Goal: Transaction & Acquisition: Purchase product/service

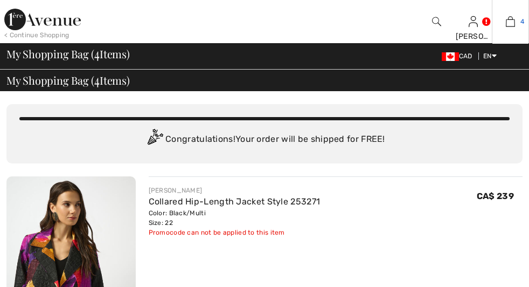
click at [506, 20] on img at bounding box center [510, 21] width 9 height 13
checkbox input "true"
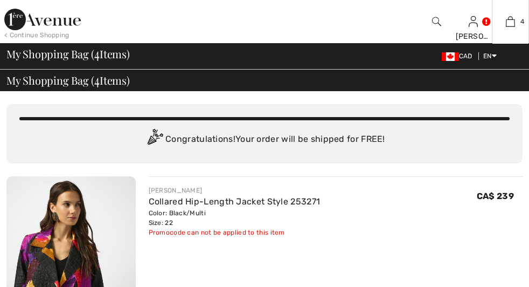
scroll to position [62, 0]
click at [0, 0] on img at bounding box center [0, 0] width 0 height 0
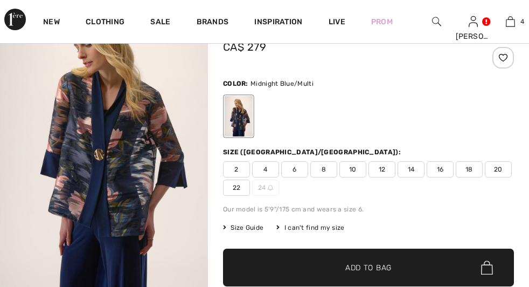
scroll to position [125, 0]
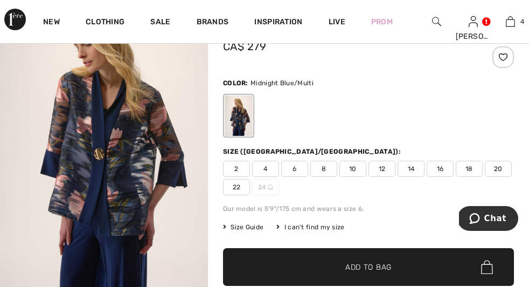
checkbox input "true"
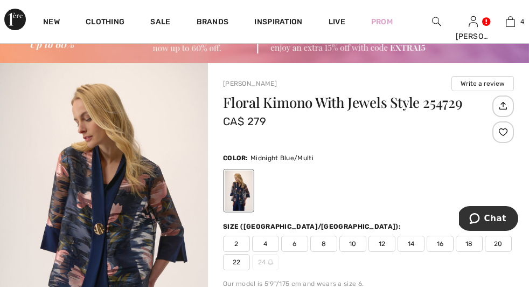
scroll to position [48, 0]
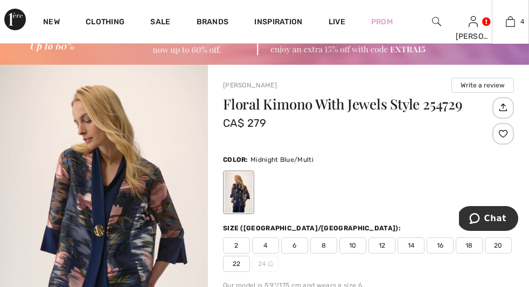
click at [0, 0] on link "Floral Kimono with Jewels Style 254729" at bounding box center [0, 0] width 0 height 0
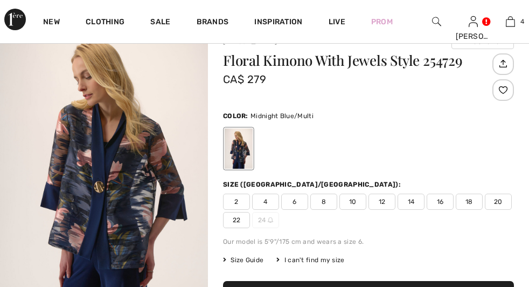
scroll to position [92, 0]
checkbox input "true"
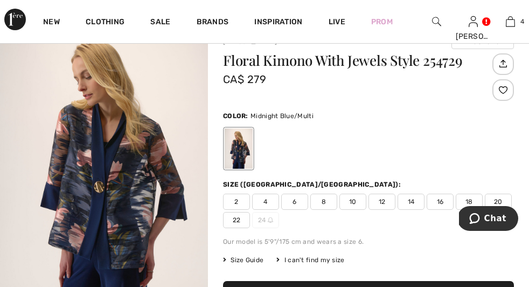
scroll to position [0, 0]
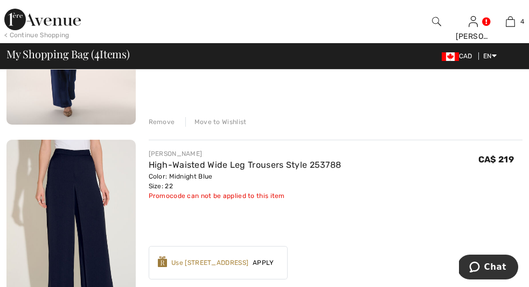
scroll to position [451, 0]
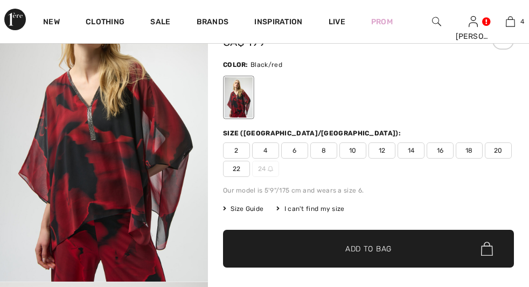
scroll to position [52, 0]
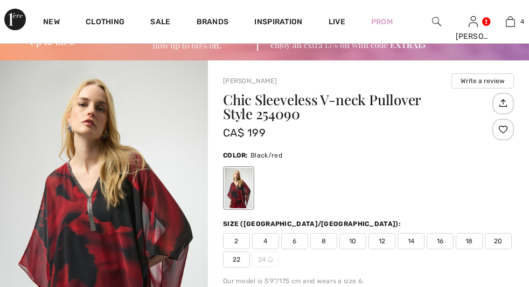
checkbox input "true"
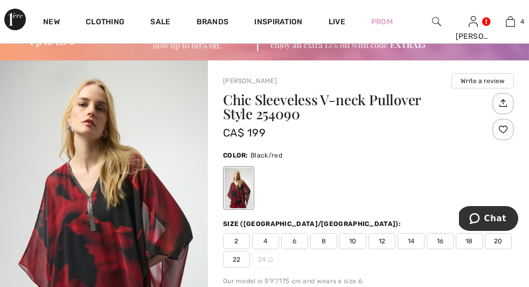
click at [292, 118] on h1 "Chic Sleeveless V-neck Pullover Style 254090" at bounding box center [356, 107] width 267 height 28
copy h1 "254090"
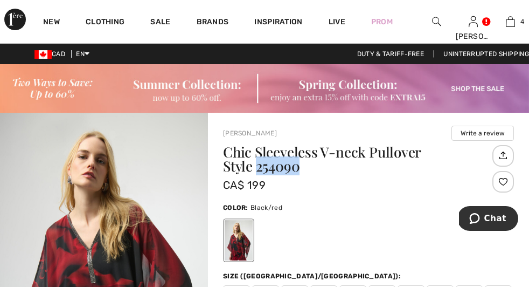
copy h1 "254090"
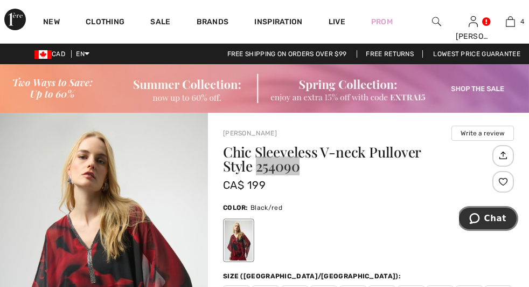
click at [493, 224] on button "Chat" at bounding box center [488, 218] width 61 height 25
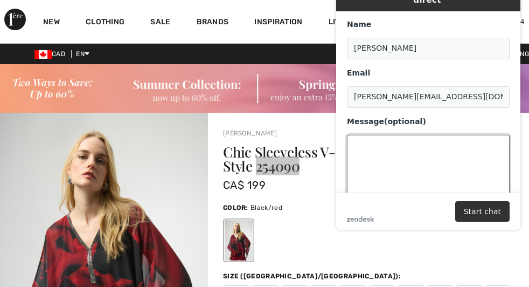
click at [376, 151] on textarea "Message (optional)" at bounding box center [428, 165] width 163 height 60
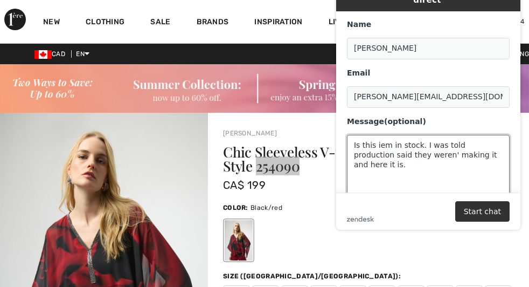
click at [380, 136] on textarea "Is this iem in stock. I was told production said they weren' making it and here…" at bounding box center [428, 165] width 163 height 60
click at [422, 138] on textarea "Is this item in stock. I was told production said they weren' making it and her…" at bounding box center [428, 165] width 163 height 60
click at [496, 137] on textarea "Is this item in stock in a 22?. I was told production said they weren' making i…" at bounding box center [428, 165] width 163 height 60
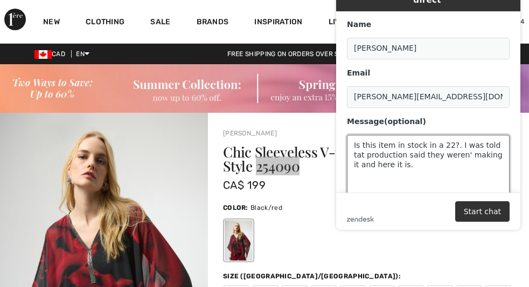
click at [462, 145] on textarea "Is this item in stock in a 22?. I was told tat production said they weren' maki…" at bounding box center [428, 165] width 163 height 60
click at [376, 154] on textarea "Is this item in stock in a 22?. I was told tat production said they weren't mak…" at bounding box center [428, 165] width 163 height 60
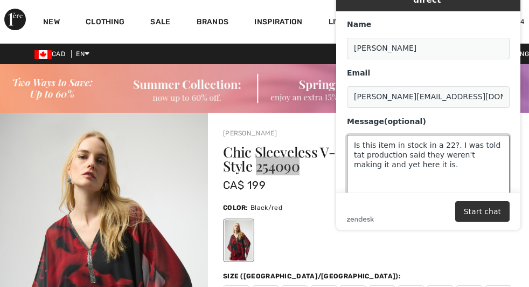
click at [436, 154] on textarea "Is this item in stock in a 22?. I was told tat production said they weren't mak…" at bounding box center [428, 165] width 163 height 60
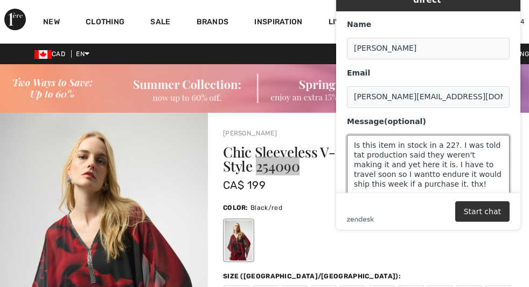
click at [387, 167] on textarea "Is this item in stock in a 22?. I was told tat production said they weren't mak…" at bounding box center [428, 165] width 163 height 60
click at [357, 146] on textarea "Is this item in stock in a 22?. I was told tat production said they weren't mak…" at bounding box center [428, 165] width 163 height 60
click at [491, 139] on textarea "Is this item in stock in a 22?. I was told that production said they weren't ma…" at bounding box center [428, 165] width 163 height 60
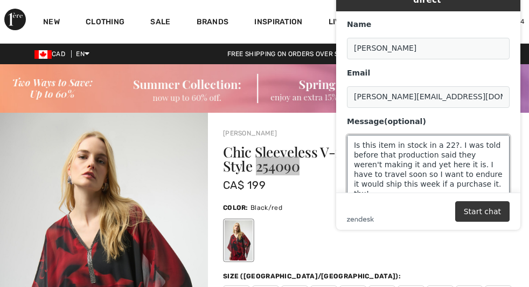
type textarea "Is this item in stock in a 22?. I was told before that production said they wer…"
click at [481, 212] on button "Start chat" at bounding box center [483, 211] width 54 height 20
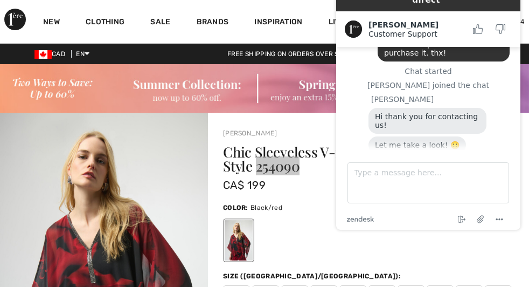
scroll to position [100, 0]
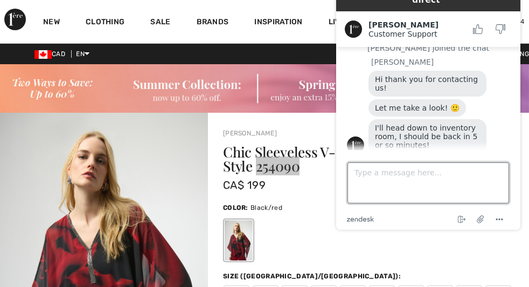
click at [366, 171] on textarea "Type a message here..." at bounding box center [429, 182] width 162 height 41
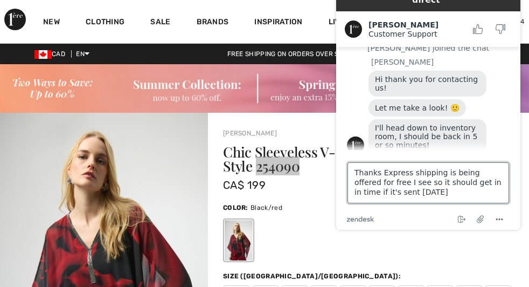
type textarea "Thanks Express shipping is being offered for free I see so it should get in in …"
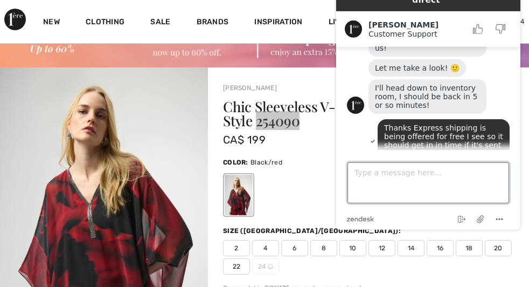
scroll to position [0, 0]
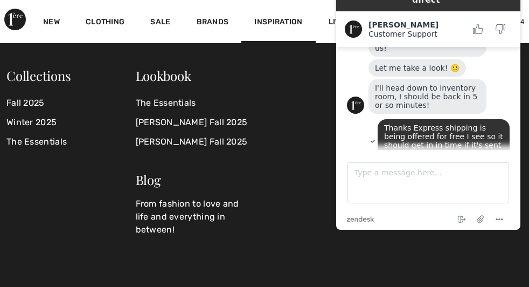
drag, startPoint x: 432, startPoint y: 10, endPoint x: 429, endPoint y: 36, distance: 25.5
drag, startPoint x: 402, startPoint y: 5, endPoint x: 425, endPoint y: 4, distance: 23.2
click at [425, 11] on div "Leslie Customer Support Customer Support" at bounding box center [428, 29] width 184 height 36
drag, startPoint x: 424, startPoint y: 4, endPoint x: 422, endPoint y: 23, distance: 18.4
drag, startPoint x: 518, startPoint y: 5, endPoint x: 519, endPoint y: 19, distance: 14.1
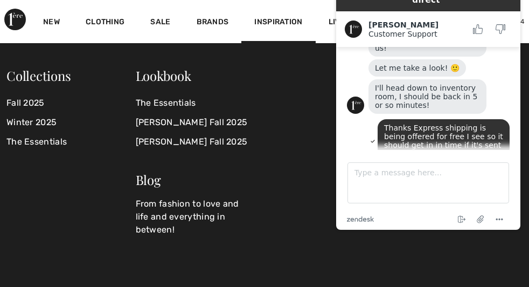
click at [519, 19] on div "Leslie Customer Support Customer Support" at bounding box center [428, 29] width 184 height 36
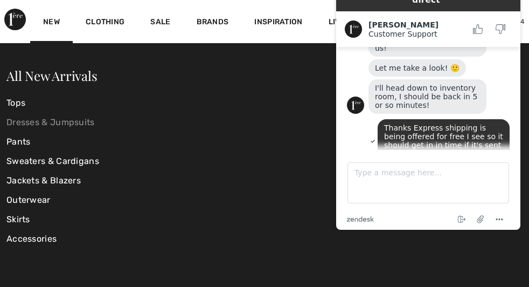
click at [64, 126] on link "Dresses & Jumpsuits" at bounding box center [92, 122] width 172 height 19
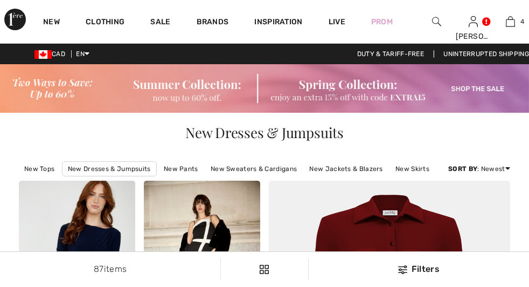
scroll to position [169, 0]
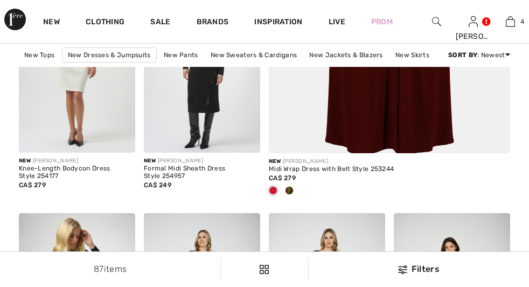
checkbox input "true"
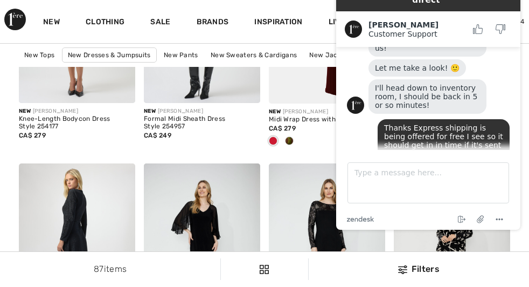
scroll to position [437, 0]
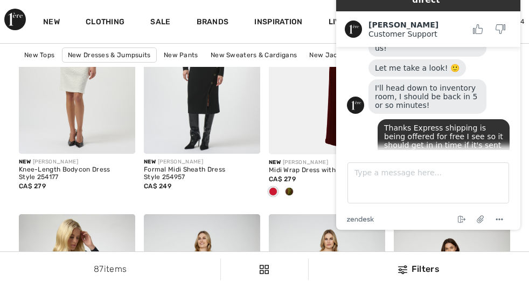
drag, startPoint x: 517, startPoint y: 3, endPoint x: 518, endPoint y: 38, distance: 35.0
click at [518, 38] on div "Live Chat | Chat en direct Created with Sketch. Leslie Customer Support Custome…" at bounding box center [428, 103] width 184 height 252
drag, startPoint x: 444, startPoint y: 4, endPoint x: 411, endPoint y: 4, distance: 33.4
click at [411, 11] on div "Leslie Customer Support Customer Support" at bounding box center [428, 29] width 184 height 36
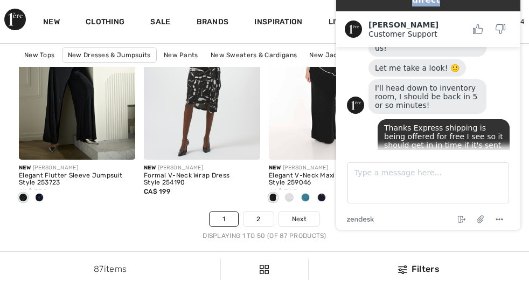
scroll to position [3525, 0]
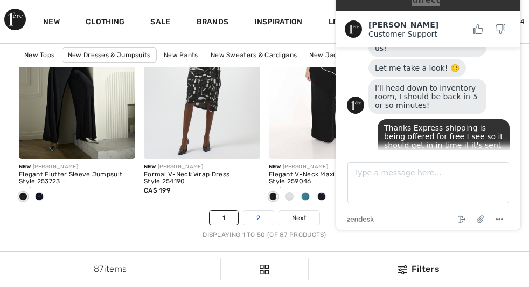
click at [258, 225] on link "2" at bounding box center [259, 218] width 30 height 14
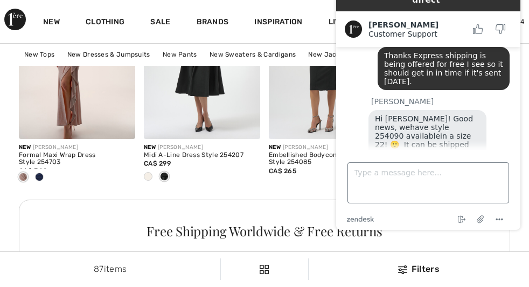
scroll to position [260, 0]
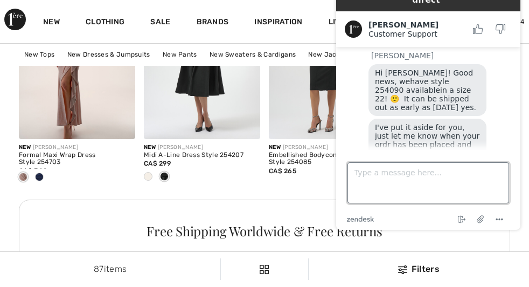
click at [366, 165] on textarea "Type a message here..." at bounding box center [429, 182] width 162 height 41
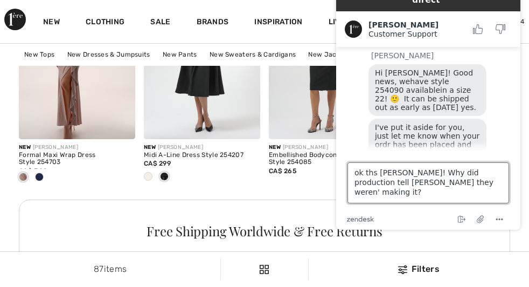
click at [426, 177] on textarea "ok ths Leslie! Why did production tell Amanda they weren' making it?" at bounding box center [429, 182] width 162 height 41
click at [375, 168] on textarea "ok ths Leslie! Why did production tell Amanda they weren't making it?" at bounding box center [429, 182] width 162 height 41
type textarea "ok thx [PERSON_NAME]! Why did production tell [PERSON_NAME] they weren't making…"
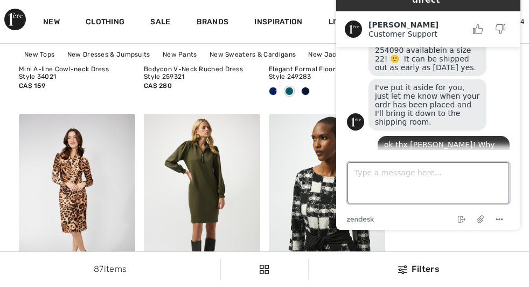
scroll to position [2587, 0]
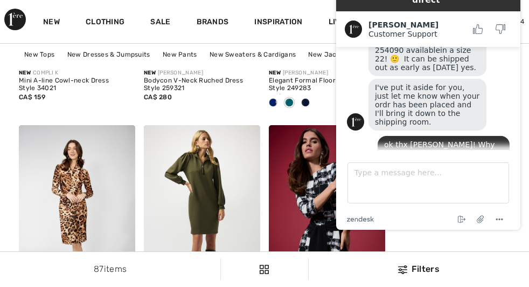
click at [302, 25] on div "Inspiration" at bounding box center [279, 21] width 74 height 43
click at [238, 32] on div "Brands" at bounding box center [213, 21] width 58 height 43
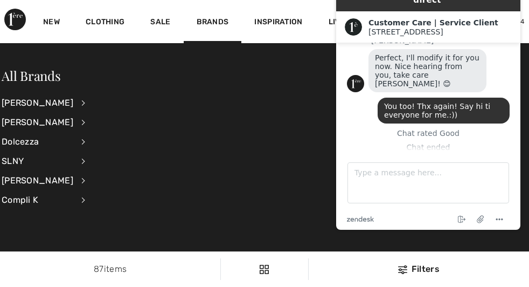
scroll to position [781, 0]
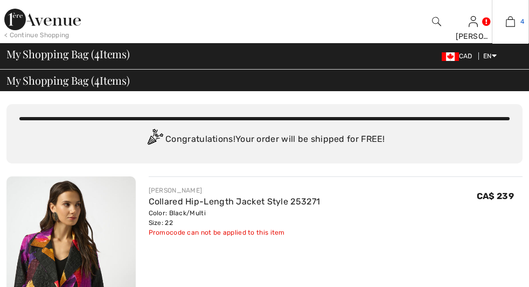
click at [506, 26] on img at bounding box center [510, 21] width 9 height 13
checkbox input "true"
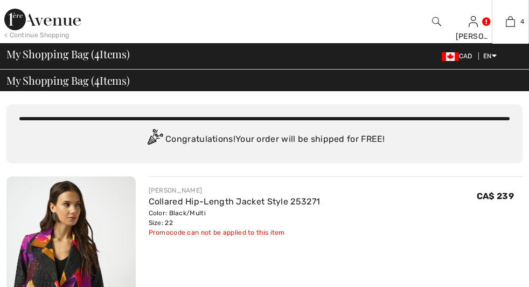
checkbox input "true"
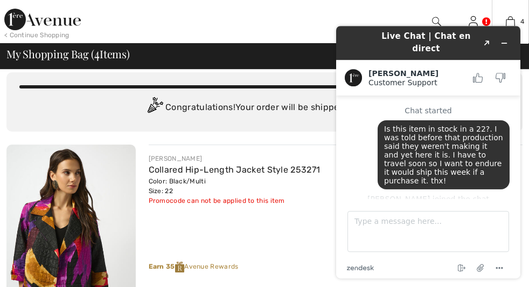
scroll to position [300, 0]
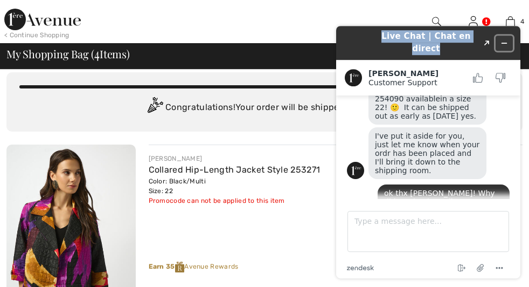
click at [508, 39] on icon "Minimize widget" at bounding box center [505, 43] width 8 height 8
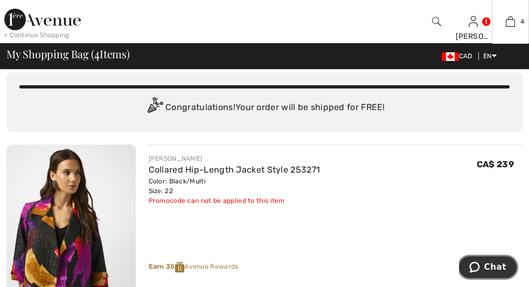
scroll to position [61, 0]
click at [0, 0] on img at bounding box center [0, 0] width 0 height 0
click at [0, 0] on div "Floral Kimono with Jewels Style 254729 Color: Midnight Blue/Multi Size: 22" at bounding box center [0, 0] width 0 height 0
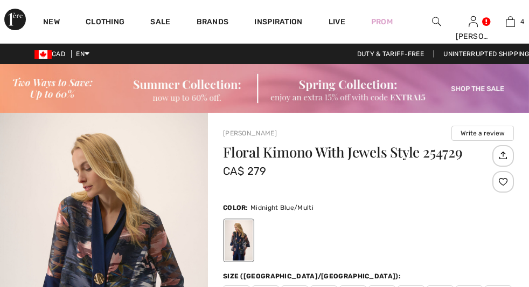
click at [506, 23] on img at bounding box center [510, 21] width 9 height 13
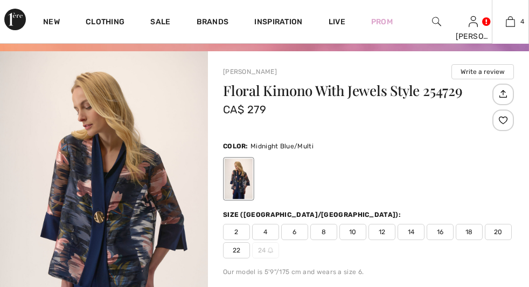
click at [0, 0] on button "Proceed to Checkout" at bounding box center [0, 0] width 0 height 0
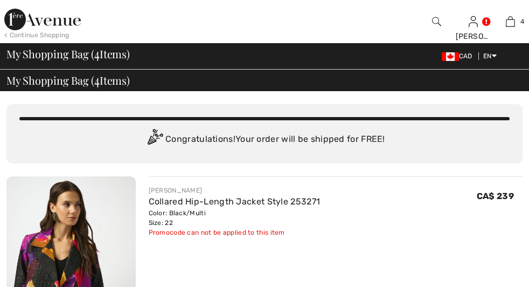
checkbox input "true"
click at [0, 0] on span "Proceed to Summary" at bounding box center [0, 0] width 0 height 0
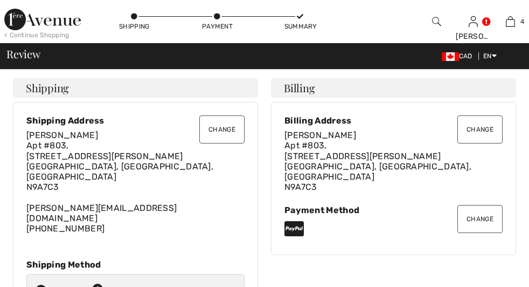
checkbox input "true"
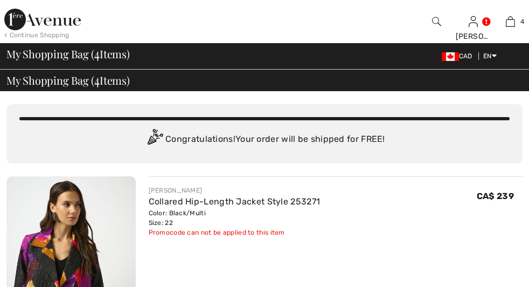
checkbox input "true"
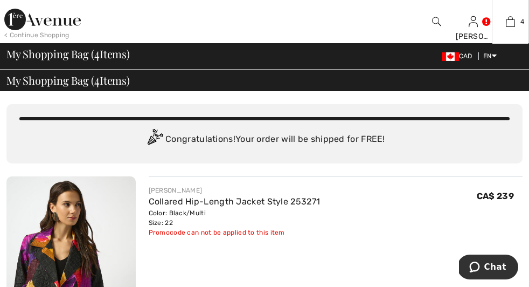
click at [0, 0] on link "Collared Hip-Length Jacket Style 253271" at bounding box center [0, 0] width 0 height 0
click at [0, 0] on img at bounding box center [0, 0] width 0 height 0
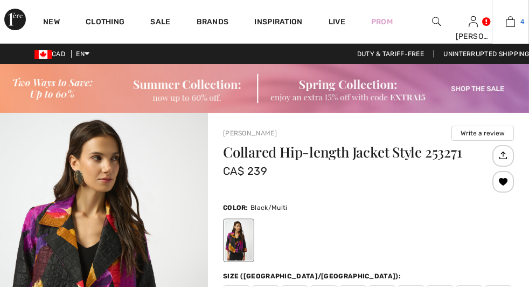
click at [506, 18] on img at bounding box center [510, 21] width 9 height 13
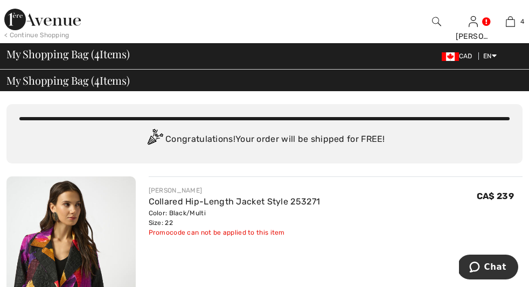
scroll to position [17, 0]
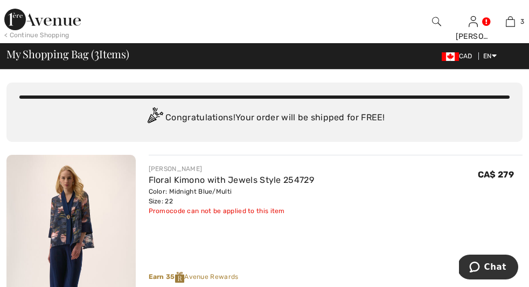
scroll to position [23, 0]
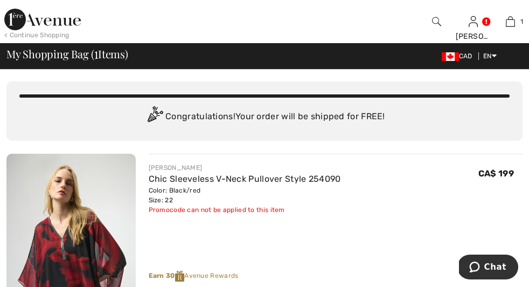
scroll to position [0, 0]
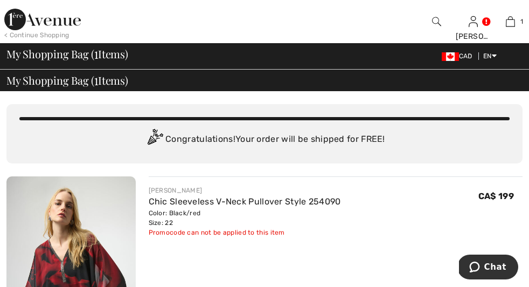
click at [0, 0] on span "Remove" at bounding box center [0, 0] width 0 height 0
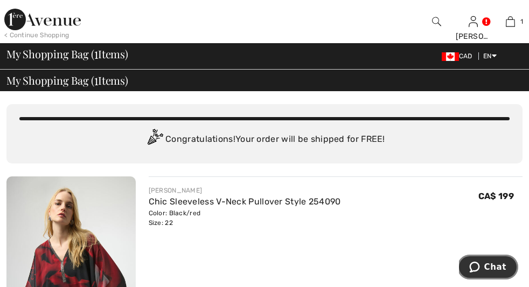
click at [487, 262] on span "Chat" at bounding box center [496, 267] width 22 height 10
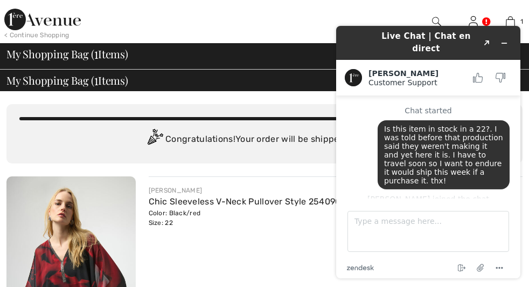
scroll to position [407, 0]
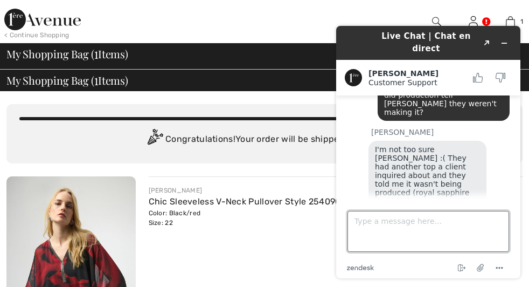
click at [388, 217] on textarea "Type a message here..." at bounding box center [429, 231] width 162 height 41
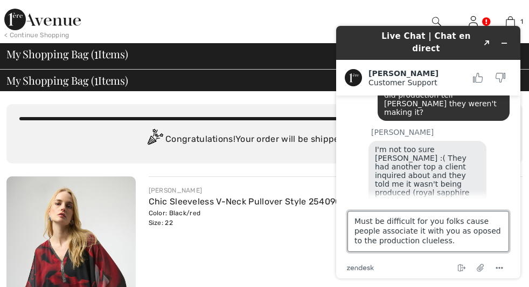
click at [468, 228] on textarea "Must be difficult for you folks cause people associate it with you as oposed to…" at bounding box center [429, 231] width 162 height 41
click at [470, 228] on textarea "Must be difficult for you folks cause people associate it with you as oposed to…" at bounding box center [429, 231] width 162 height 41
click at [457, 235] on textarea "Must be difficult for you folks cause people associate it with you as opposed t…" at bounding box center [429, 231] width 162 height 41
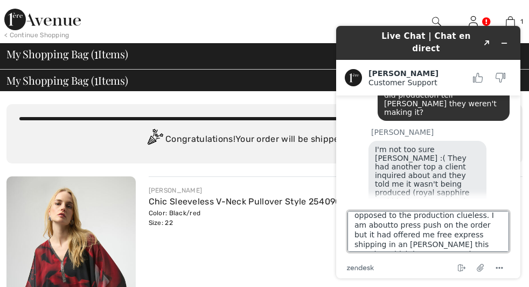
scroll to position [35, 0]
click at [364, 229] on textarea "Must be difficult for you folks cause people associate it with you as opposed t…" at bounding box center [429, 231] width 162 height 41
click at [460, 229] on textarea "Must be difficult for you folks cause people associate it with you as opposed t…" at bounding box center [429, 231] width 162 height 41
click at [460, 239] on textarea "Must be difficult for you folks cause people associate it with you as opposed t…" at bounding box center [429, 231] width 162 height 41
click at [382, 248] on textarea "Must be difficult for you folks cause people associate it with you as opposed t…" at bounding box center [429, 231] width 162 height 41
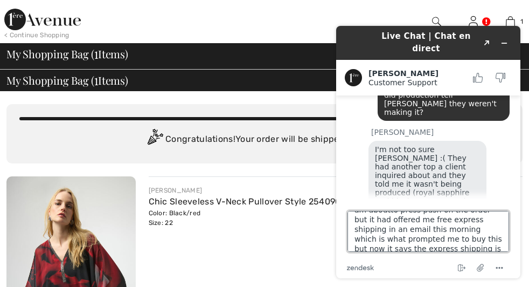
scroll to position [1, 0]
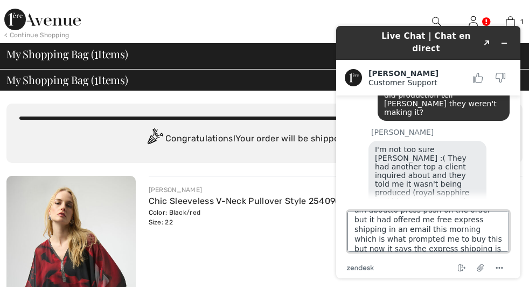
click at [462, 239] on textarea "Must be difficult for you folks cause people associate it with you as opposed t…" at bounding box center [429, 231] width 162 height 41
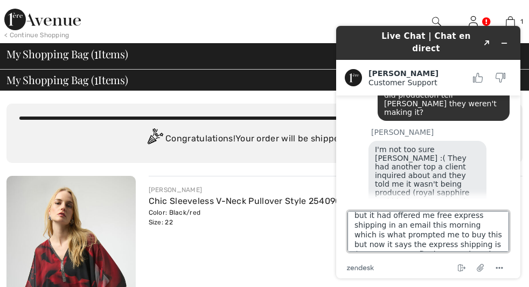
scroll to position [54, 0]
click at [447, 239] on textarea "Must be difficult for you folks cause people associate it with you as opposed t…" at bounding box center [429, 231] width 162 height 41
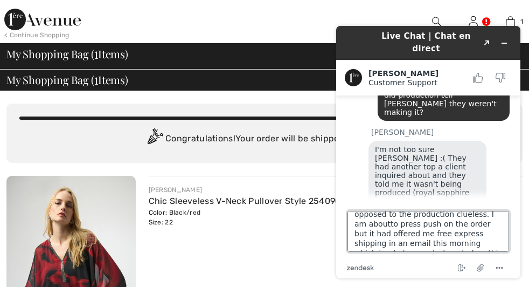
scroll to position [0, 0]
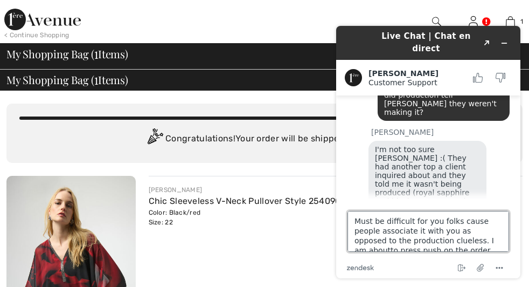
click at [486, 237] on textarea "Must be difficult for you folks cause people associate it with you as opposed t…" at bounding box center [429, 231] width 162 height 41
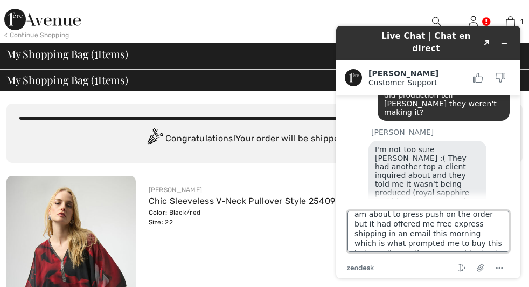
scroll to position [37, 0]
click at [439, 238] on textarea "Must be difficult for you folks cause people associate it with you as opposed t…" at bounding box center [429, 231] width 162 height 41
type textarea "Must be difficult for you folks cause people associate it with you as opposed t…"
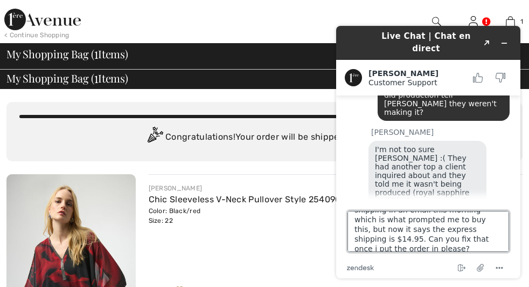
scroll to position [2, 0]
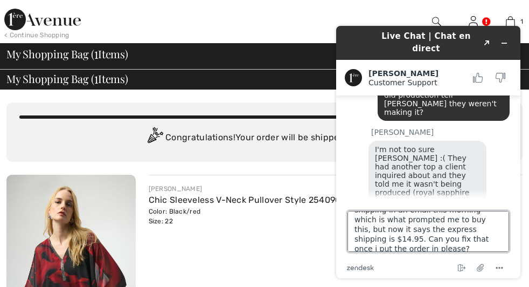
click at [411, 247] on textarea "Must be difficult for you folks cause people associate it with you as opposed t…" at bounding box center [429, 231] width 162 height 41
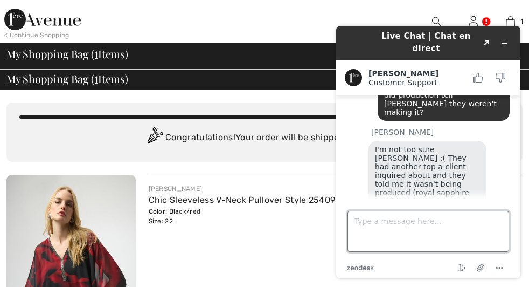
scroll to position [516, 0]
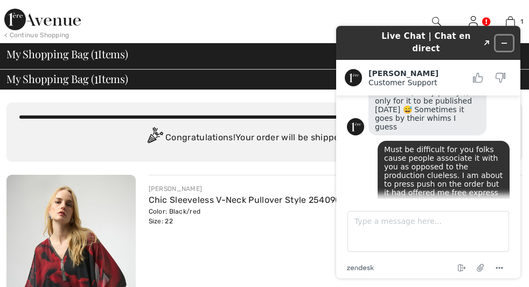
click at [505, 39] on icon "Minimize widget" at bounding box center [505, 43] width 8 height 8
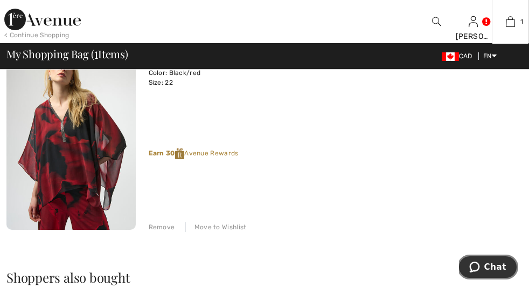
scroll to position [0, 0]
click at [0, 0] on div "Added to Bag Joseph Ribkoff Collared Hip-length Jacket Style 253271 CA$ 239 Col…" at bounding box center [0, 0] width 0 height 0
click at [215, 140] on div "JOSEPH RIBKOFF Chic Sleeveless V-Neck Pullover Style 254090 Color: Black/red Si…" at bounding box center [264, 279] width 516 height 487
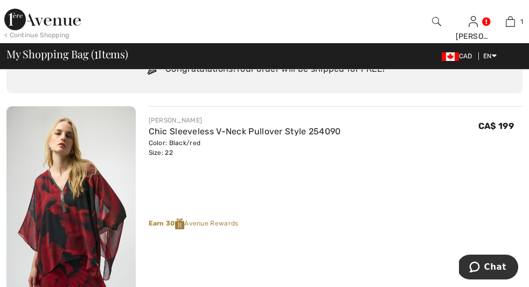
scroll to position [73, 0]
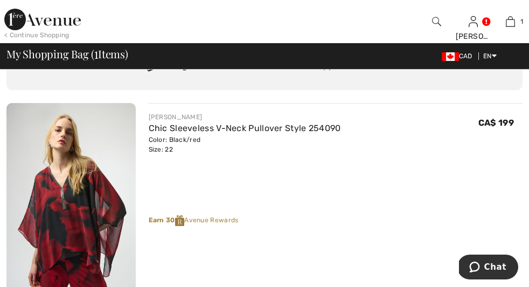
click at [0, 0] on icon "button" at bounding box center [0, 0] width 0 height 0
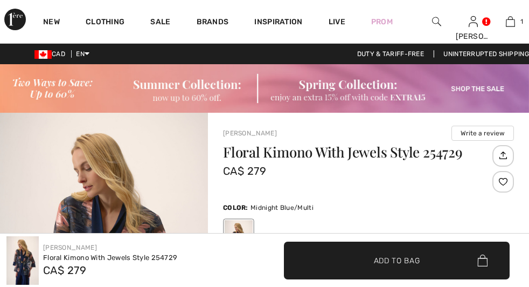
checkbox input "true"
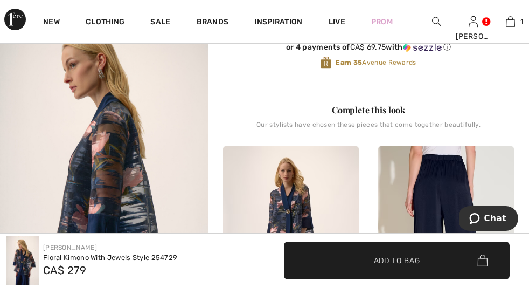
scroll to position [399, 0]
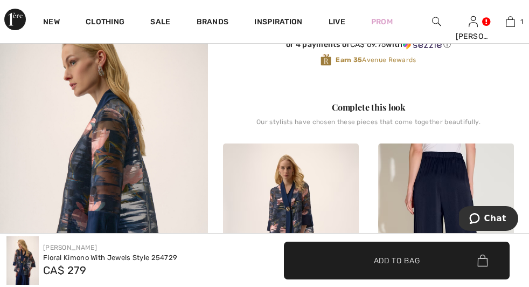
click at [429, 217] on img at bounding box center [446, 245] width 136 height 204
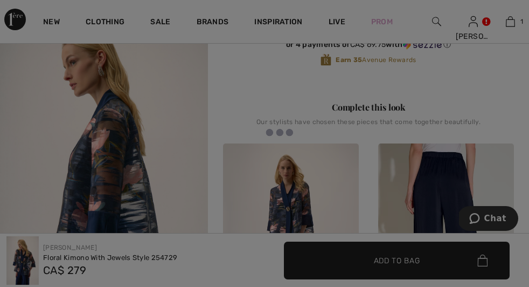
click at [429, 217] on div at bounding box center [264, 143] width 529 height 287
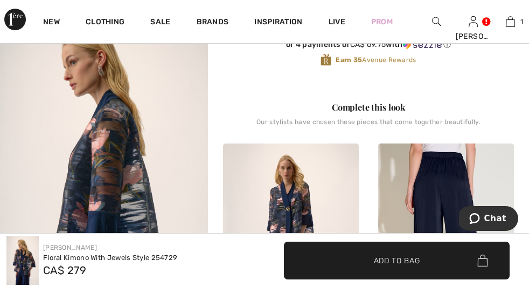
click at [429, 217] on div at bounding box center [264, 143] width 529 height 287
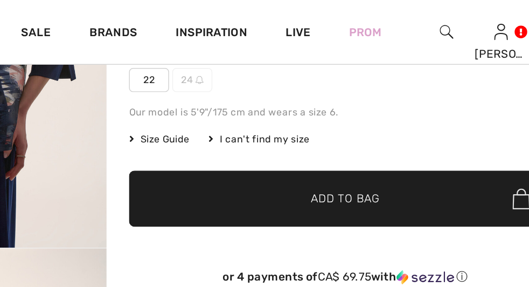
scroll to position [240, 0]
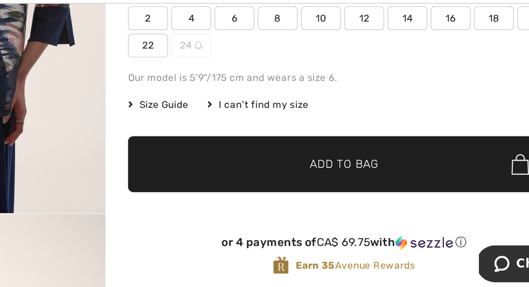
click at [392, 146] on span "✔ Added to Bag Add to Bag" at bounding box center [368, 152] width 291 height 38
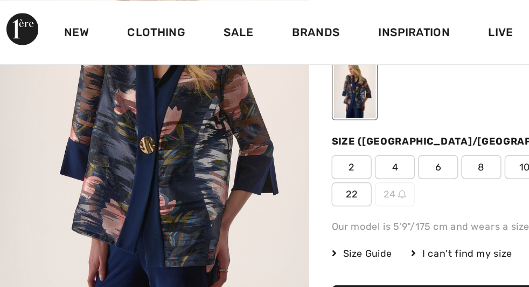
scroll to position [181, 0]
click at [250, 123] on span "22" at bounding box center [236, 130] width 27 height 16
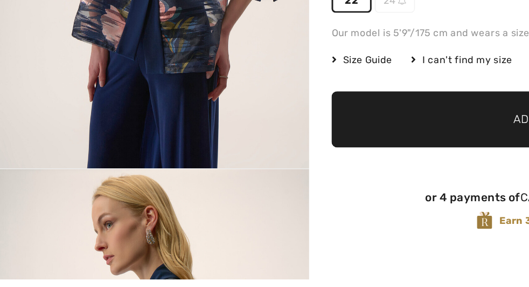
scroll to position [216, 0]
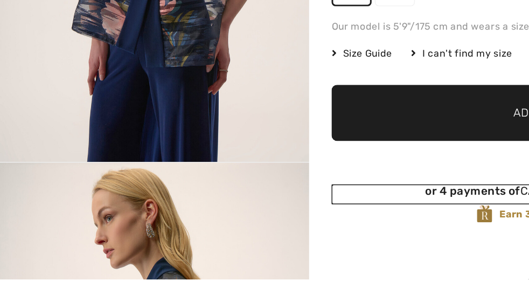
click at [278, 229] on div "or 4 payments of CA$ 69.75 with ⓘ" at bounding box center [368, 228] width 291 height 10
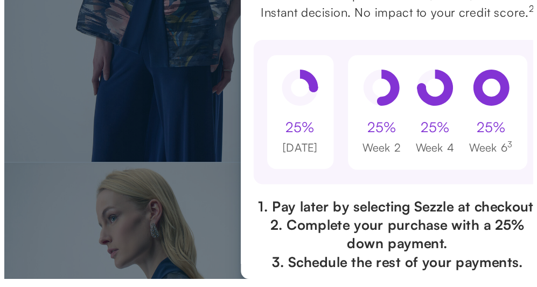
scroll to position [0, 0]
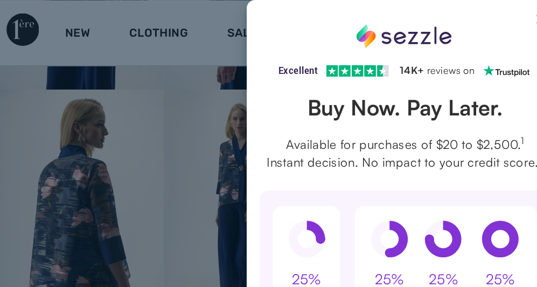
click at [353, 11] on button "Close Sezzle Modal" at bounding box center [359, 15] width 13 height 13
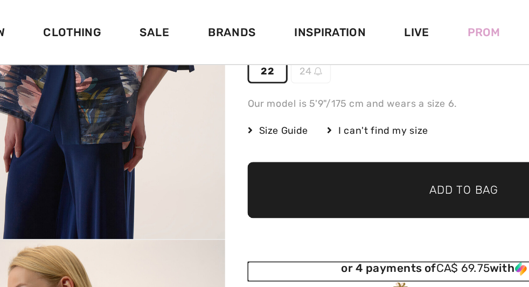
scroll to position [261, 0]
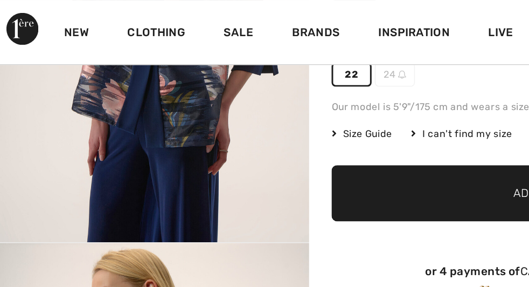
click at [279, 133] on span "✔ Added to Bag Add to Bag" at bounding box center [368, 130] width 291 height 38
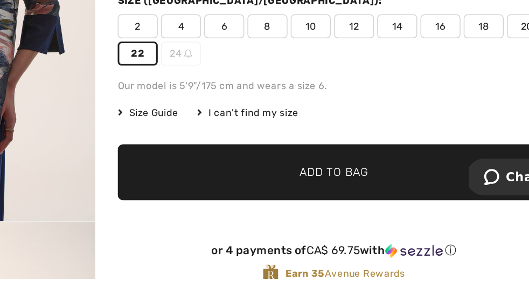
scroll to position [179, 0]
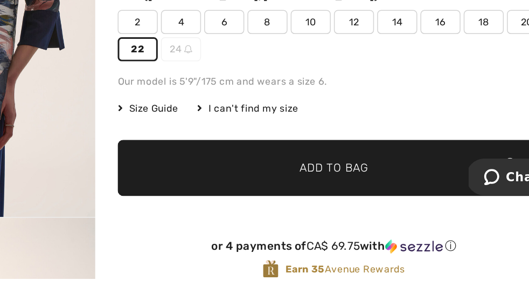
click at [414, 219] on span "✔ Added to Bag Add to Bag" at bounding box center [368, 213] width 291 height 38
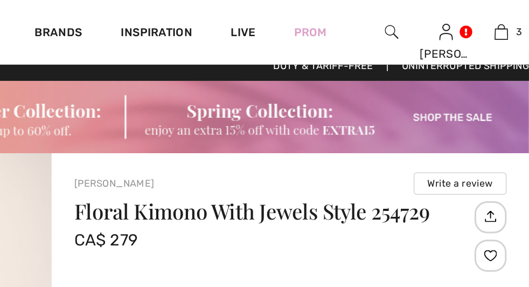
scroll to position [0, 0]
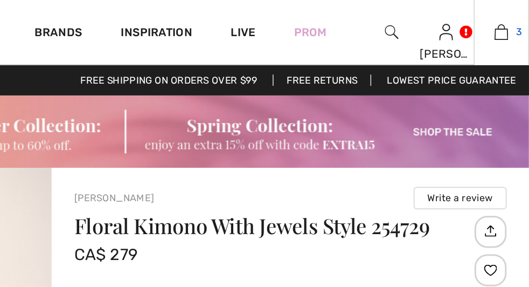
click at [506, 25] on img at bounding box center [510, 21] width 9 height 13
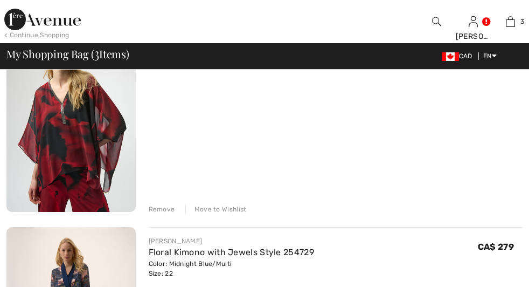
scroll to position [158, 0]
checkbox input "true"
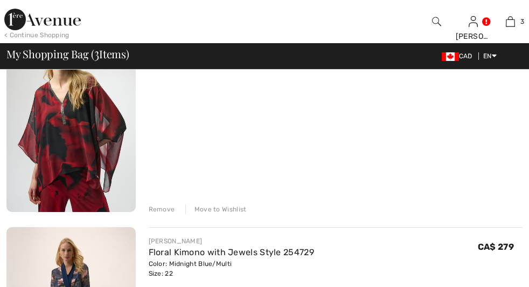
scroll to position [0, 0]
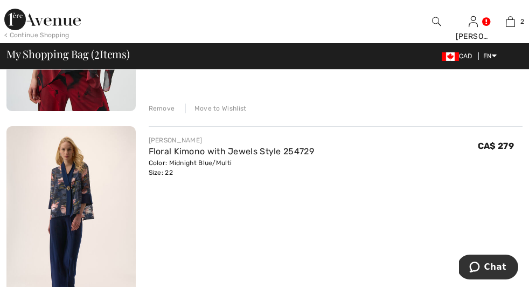
scroll to position [258, 0]
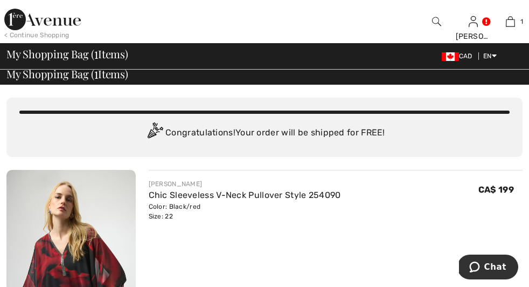
scroll to position [4, 0]
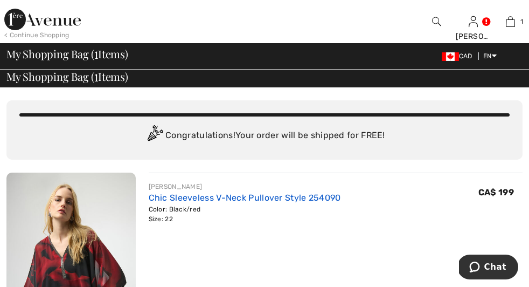
click at [149, 192] on link "Chic Sleeveless V-Neck Pullover Style 254090" at bounding box center [245, 197] width 192 height 10
click at [149, 196] on link "Chic Sleeveless V-Neck Pullover Style 254090" at bounding box center [245, 197] width 192 height 10
click at [68, 213] on img at bounding box center [70, 270] width 129 height 194
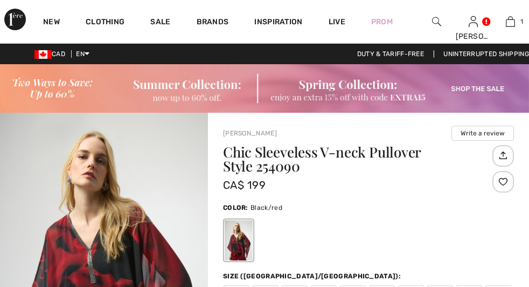
checkbox input "true"
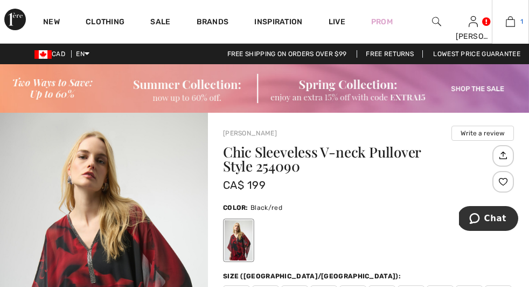
click at [506, 26] on img at bounding box center [510, 21] width 9 height 13
click at [0, 0] on button "Proceed to Checkout" at bounding box center [0, 0] width 0 height 0
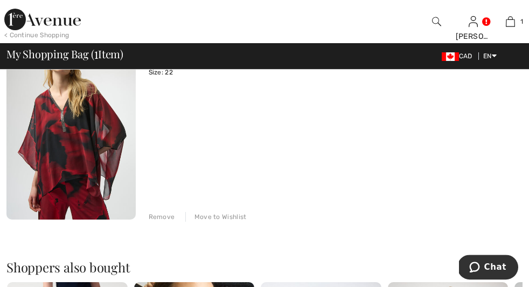
scroll to position [141, 0]
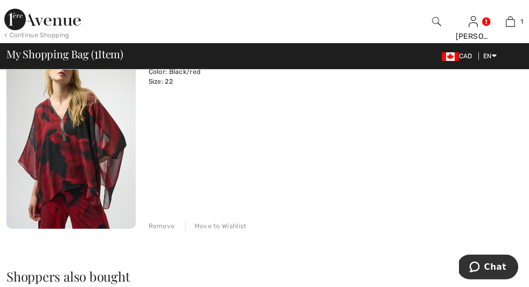
click at [0, 0] on span "Proceed to Summary" at bounding box center [0, 0] width 0 height 0
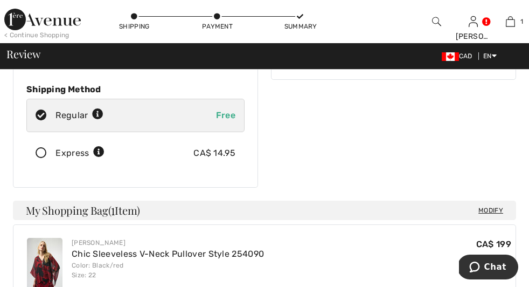
scroll to position [178, 0]
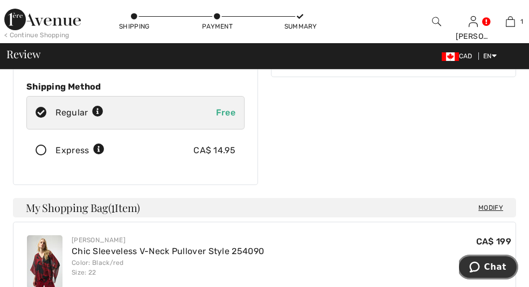
click at [494, 271] on span "Chat" at bounding box center [496, 267] width 22 height 10
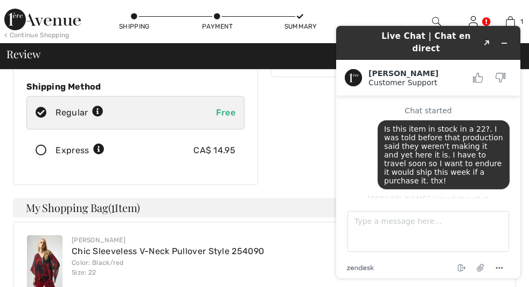
scroll to position [562, 0]
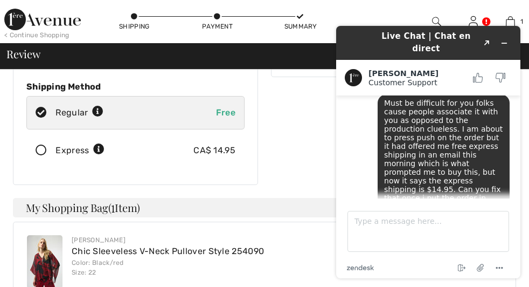
click at [197, 149] on div "Change Shipping Address Zandra Bell Apt #803, 515 Riverside Dr. West Windsor, O…" at bounding box center [135, 54] width 245 height 261
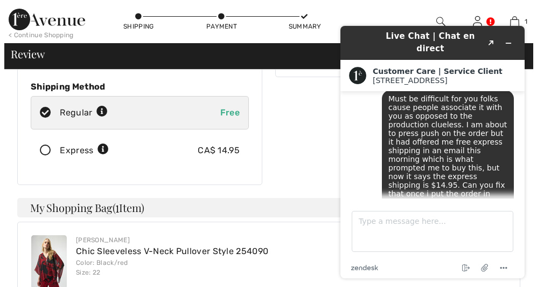
scroll to position [705, 0]
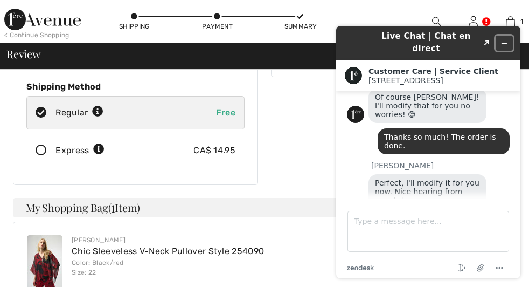
click at [506, 40] on icon "Minimize widget" at bounding box center [505, 43] width 8 height 8
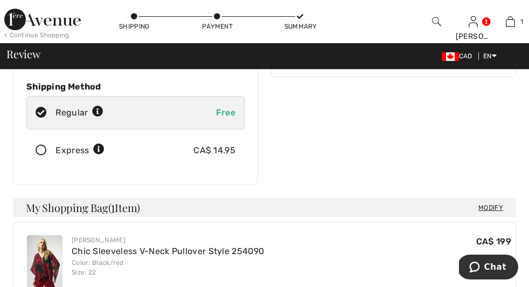
click at [432, 18] on img at bounding box center [436, 21] width 9 height 13
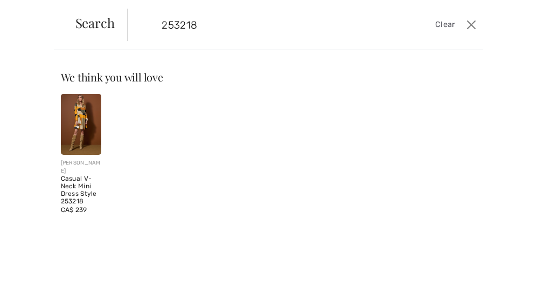
type input "253218"
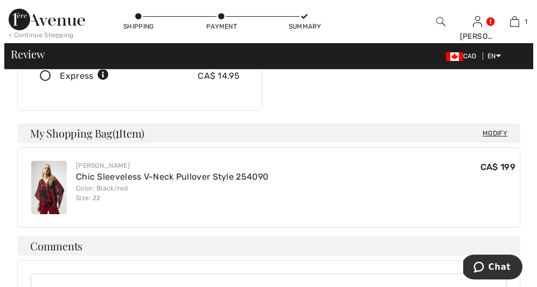
scroll to position [252, 0]
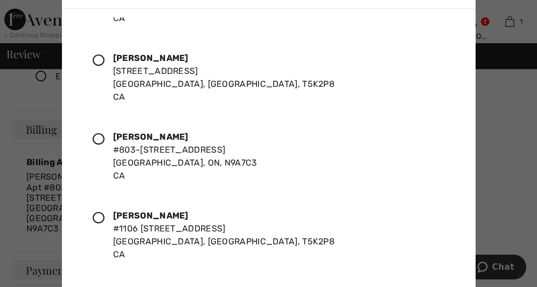
scroll to position [447, 0]
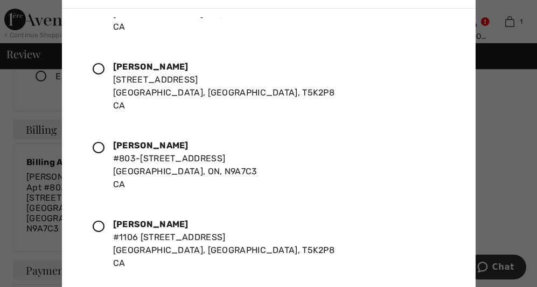
click at [185, 81] on div "Zandra Bell 1106-9740 106 Street Edmonton, AB, T5K2P8 CA" at bounding box center [224, 86] width 222 height 52
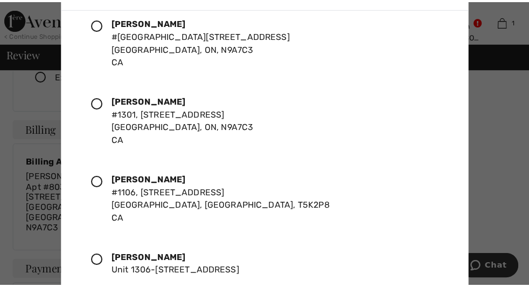
scroll to position [1244, 0]
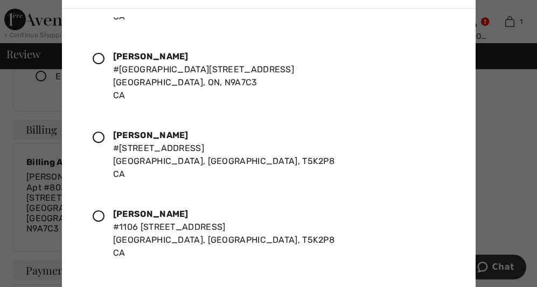
click at [23, 226] on div at bounding box center [268, 143] width 537 height 287
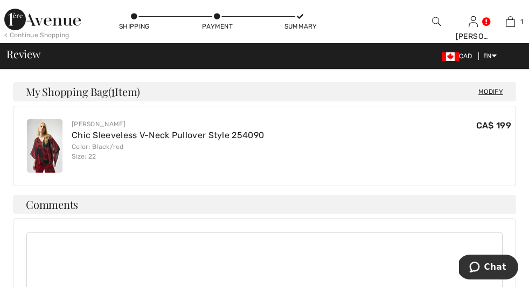
scroll to position [296, 0]
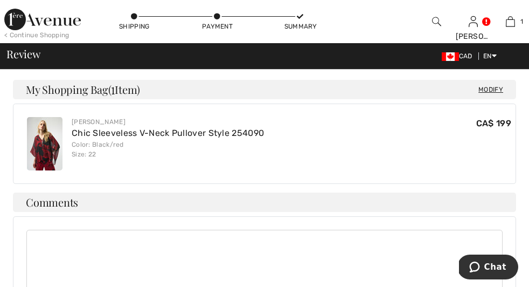
click at [0, 0] on span "Change" at bounding box center [0, 0] width 0 height 0
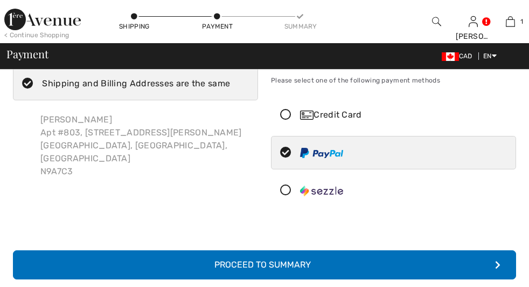
scroll to position [31, 0]
click at [272, 196] on icon at bounding box center [286, 190] width 29 height 11
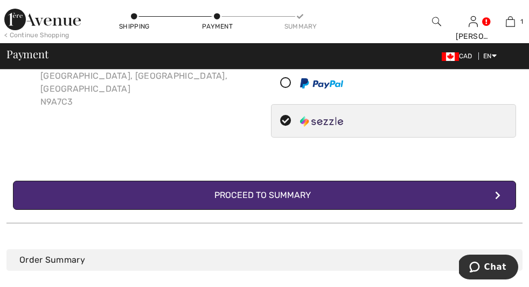
scroll to position [99, 0]
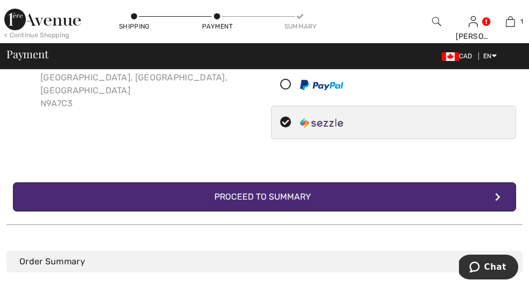
click at [206, 203] on div "Proceed to Summary" at bounding box center [265, 196] width 118 height 13
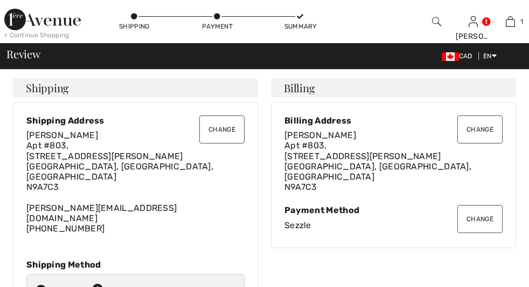
checkbox input "true"
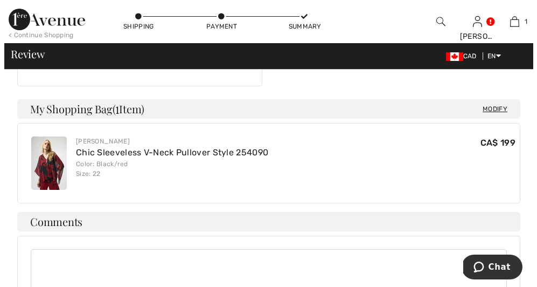
scroll to position [271, 0]
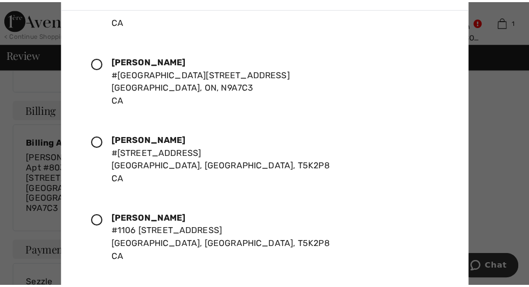
scroll to position [1244, 0]
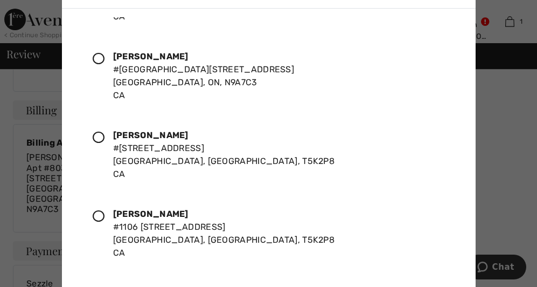
click at [129, 222] on div "[PERSON_NAME] #1106 [STREET_ADDRESS]" at bounding box center [224, 234] width 222 height 52
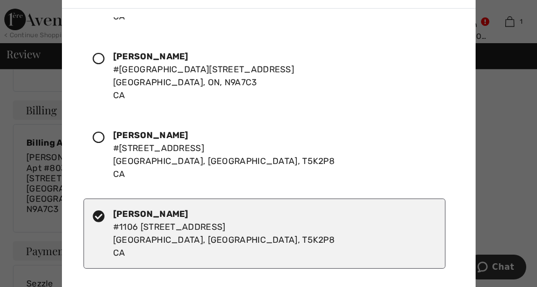
click at [10, 111] on div at bounding box center [268, 143] width 537 height 287
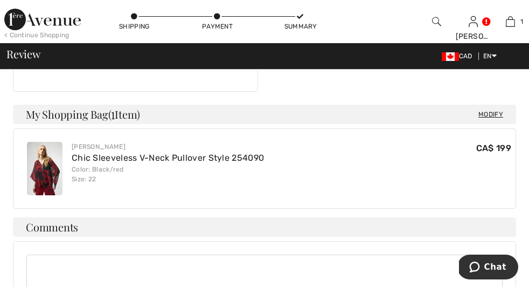
click at [0, 0] on img "button" at bounding box center [0, 0] width 0 height 0
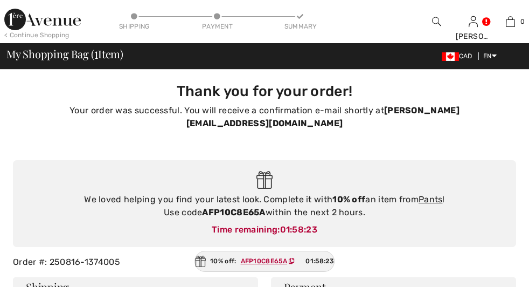
checkbox input "true"
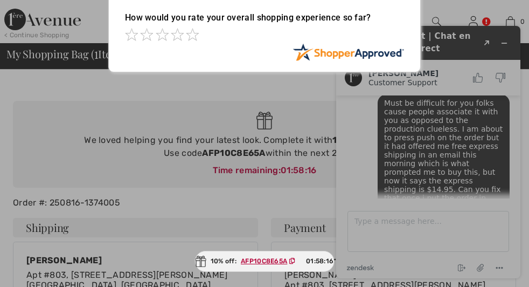
scroll to position [57, 0]
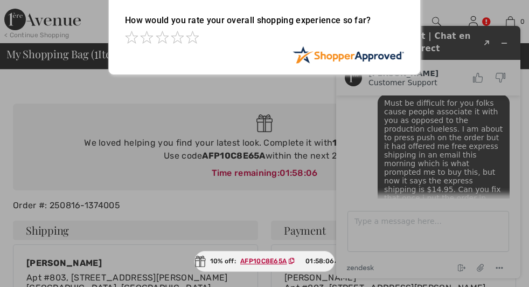
click at [97, 178] on div at bounding box center [264, 143] width 529 height 287
click at [256, 259] on ins "AFP10C8E65A" at bounding box center [263, 261] width 46 height 8
copy ins "AFP10C8E65A"
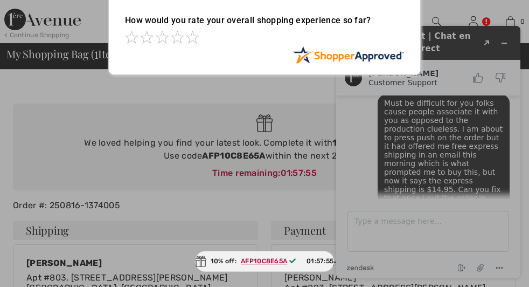
click at [156, 177] on div at bounding box center [264, 143] width 529 height 287
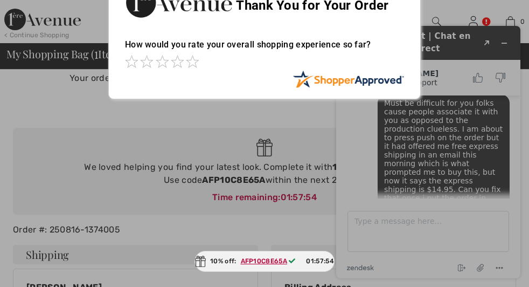
scroll to position [0, 0]
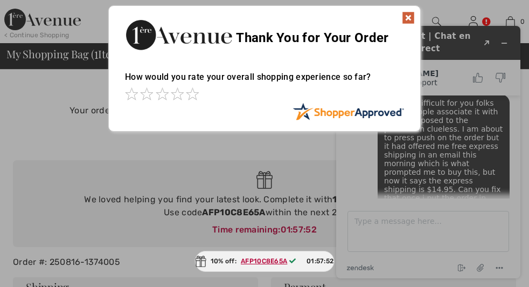
click at [411, 16] on img at bounding box center [408, 17] width 13 height 13
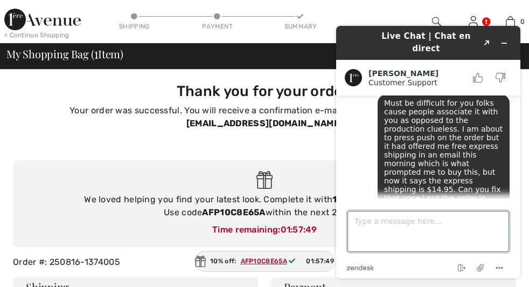
click at [365, 212] on textarea "Type a message here..." at bounding box center [429, 231] width 162 height 41
click at [431, 216] on textarea "Thanks so much! Theorder is mDE" at bounding box center [429, 231] width 162 height 41
click at [465, 217] on textarea "Thanks so much! The order is mDE" at bounding box center [429, 231] width 162 height 41
type textarea "Thanks so much! The order is done."
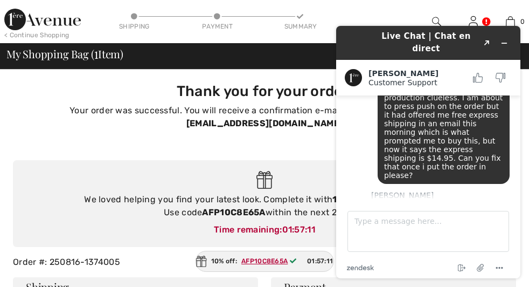
click at [65, 36] on div "< Continue Shopping" at bounding box center [36, 35] width 65 height 10
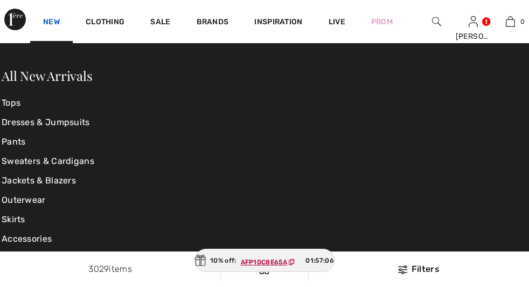
click at [52, 17] on link "New" at bounding box center [51, 22] width 17 height 11
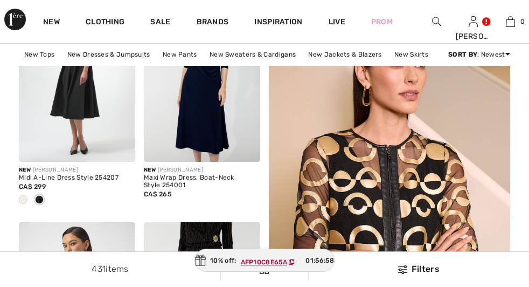
checkbox input "true"
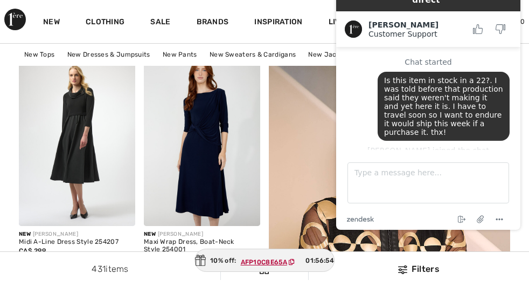
scroll to position [614, 0]
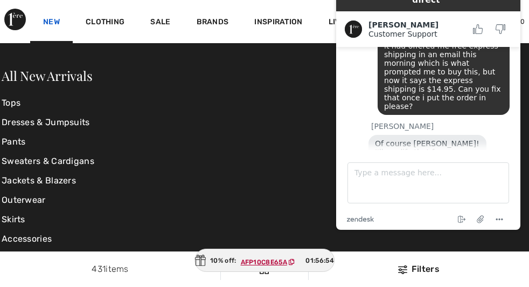
click at [53, 17] on link "New" at bounding box center [51, 22] width 17 height 11
click at [26, 143] on link "Pants" at bounding box center [89, 141] width 175 height 19
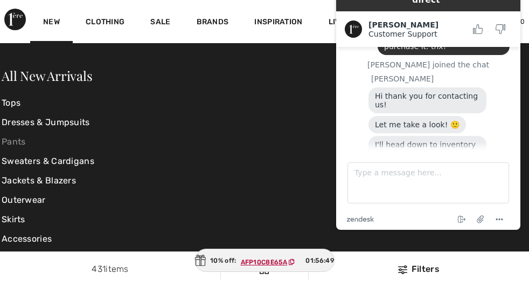
scroll to position [536, 0]
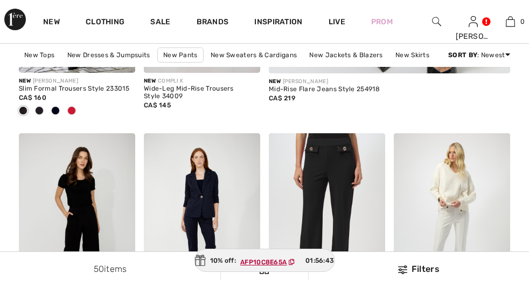
checkbox input "true"
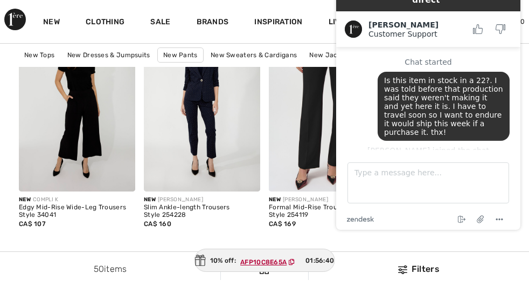
scroll to position [649, 0]
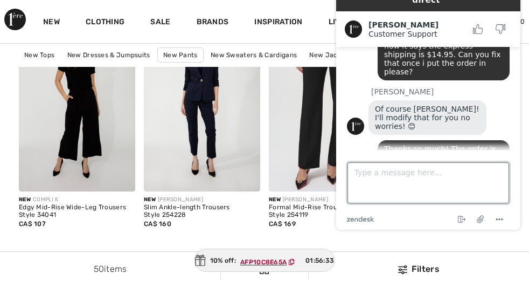
click at [362, 165] on textarea "Type a message here..." at bounding box center [429, 182] width 162 height 41
click at [359, 174] on textarea "You too! Thx again! Say hi ti everyone fo rme.:))" at bounding box center [429, 182] width 162 height 41
type textarea "You too! Thx again! Say hi ti everyone for me.:))"
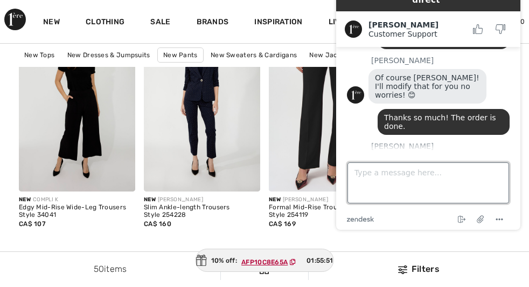
scroll to position [680, 0]
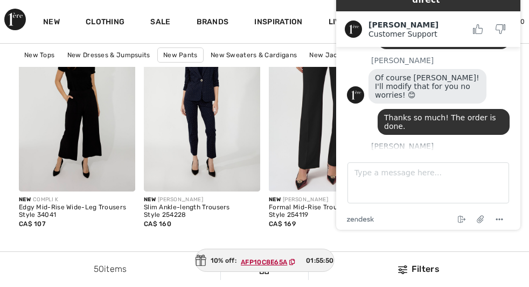
click at [409, 20] on h2 "[PERSON_NAME]" at bounding box center [418, 24] width 98 height 9
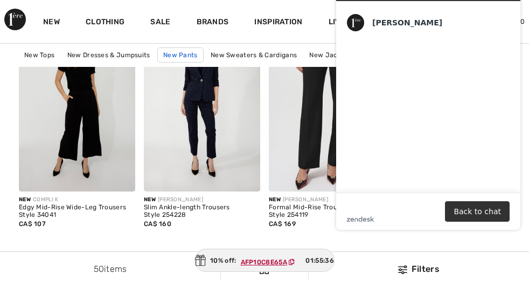
click at [204, 49] on link "New Pants" at bounding box center [180, 54] width 46 height 15
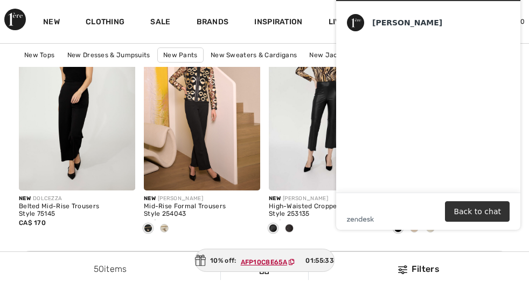
scroll to position [858, 0]
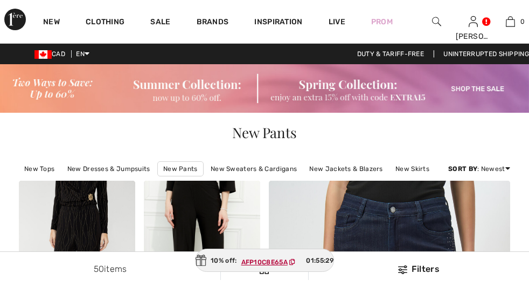
checkbox input "true"
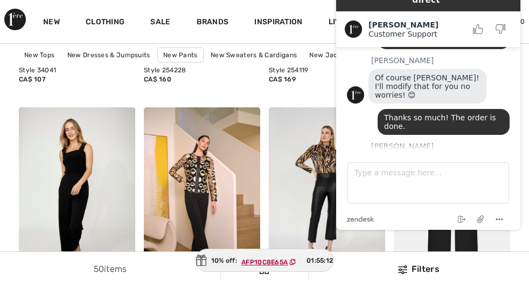
scroll to position [764, 0]
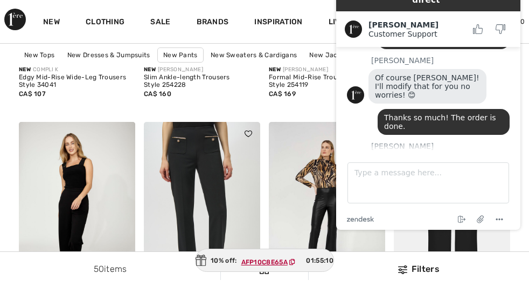
click at [202, 222] on img at bounding box center [202, 209] width 116 height 175
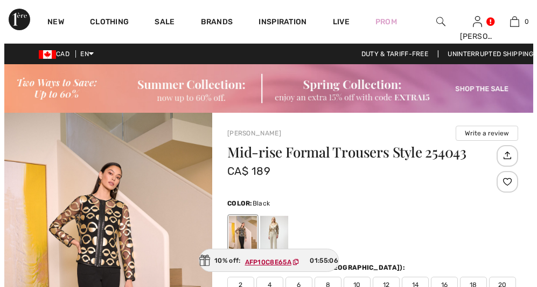
scroll to position [8, 0]
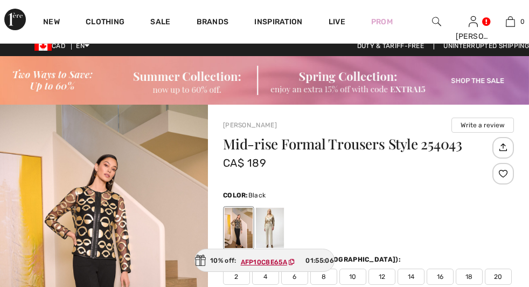
click at [0, 0] on img at bounding box center [0, 0] width 0 height 0
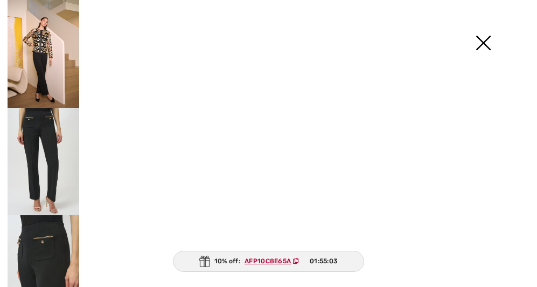
checkbox input "true"
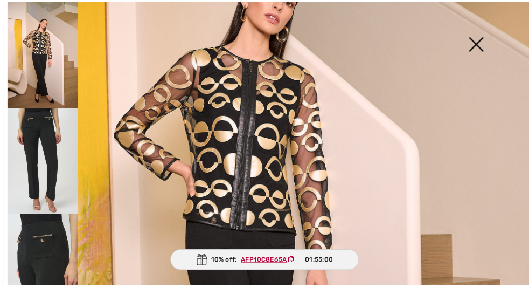
scroll to position [169, 0]
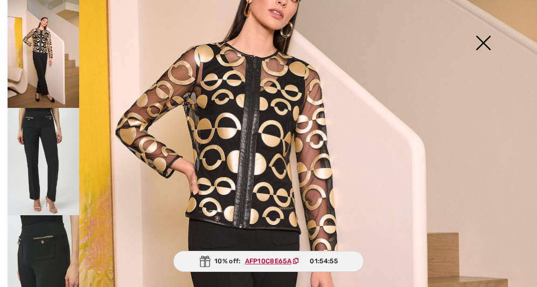
click at [482, 42] on img at bounding box center [484, 44] width 54 height 56
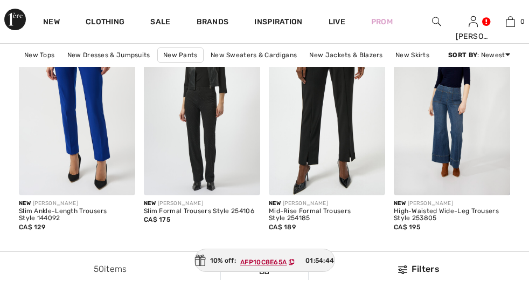
scroll to position [1393, 0]
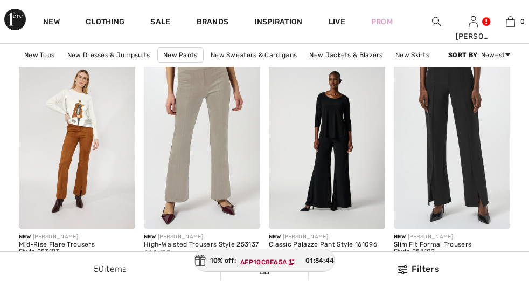
checkbox input "true"
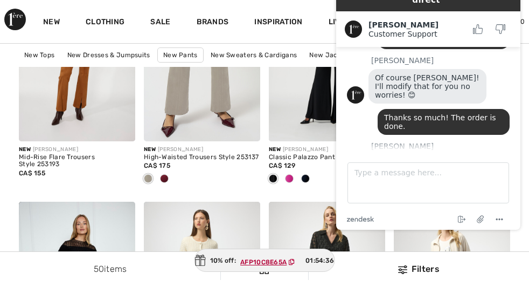
scroll to position [1481, 0]
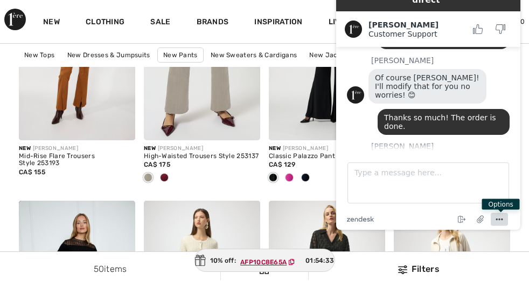
click at [499, 219] on icon "Menu" at bounding box center [499, 219] width 13 height 13
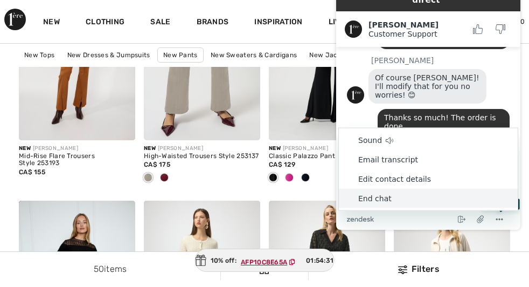
click at [382, 201] on li "End chat" at bounding box center [428, 198] width 179 height 19
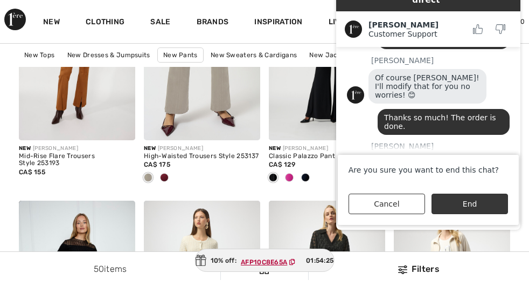
click at [456, 202] on button "End" at bounding box center [470, 204] width 77 height 20
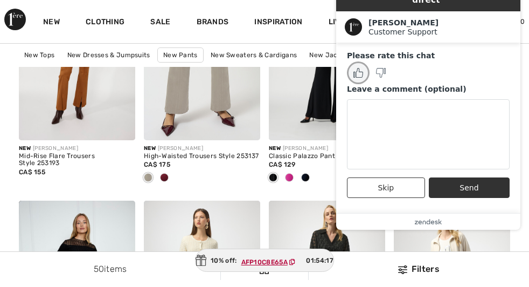
click at [359, 68] on icon "Rate this chat as good" at bounding box center [359, 73] width 10 height 10
click at [465, 188] on button "Send" at bounding box center [469, 187] width 81 height 20
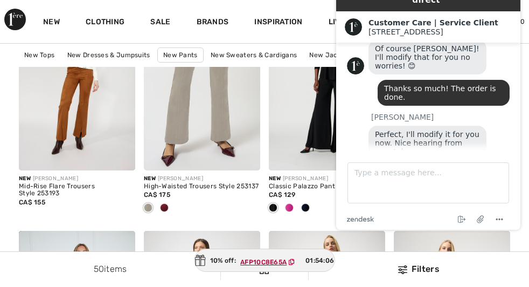
scroll to position [1447, 0]
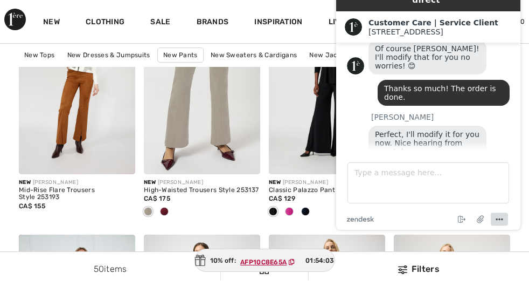
click at [503, 218] on icon "Menu" at bounding box center [499, 219] width 13 height 13
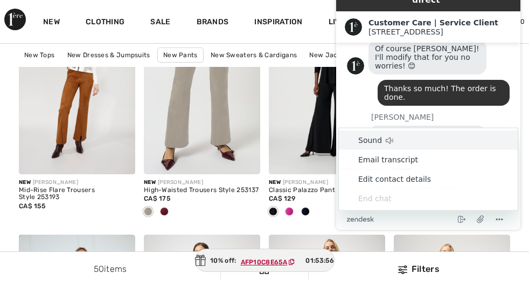
click at [511, 18] on h2 "Customer Care | Service Client" at bounding box center [440, 22] width 143 height 9
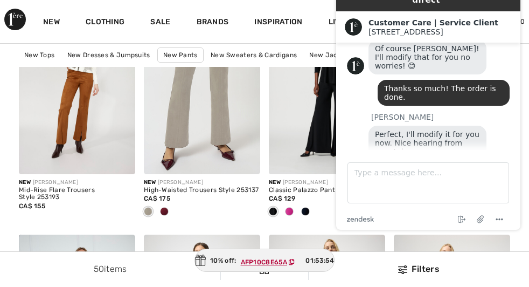
click at [516, 11] on div "Customer Care | Service Client 1ère Avenue 1ère Avenue" at bounding box center [428, 26] width 184 height 31
click at [239, 141] on img at bounding box center [202, 86] width 116 height 175
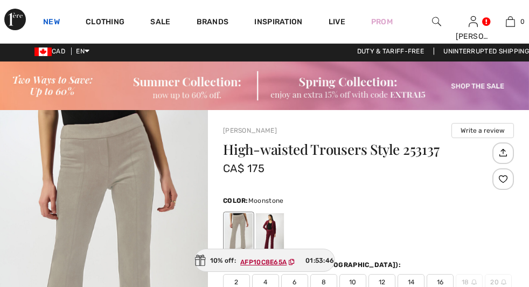
scroll to position [3, 0]
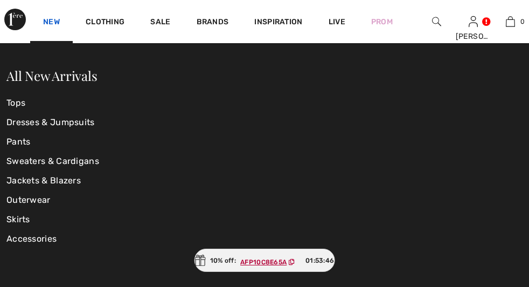
click at [49, 17] on link "New" at bounding box center [51, 22] width 17 height 11
checkbox input "true"
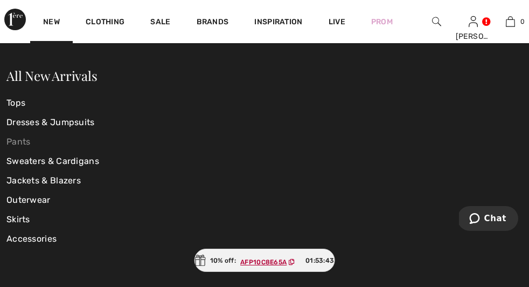
scroll to position [0, 0]
click at [20, 140] on link "Pants" at bounding box center [92, 141] width 172 height 19
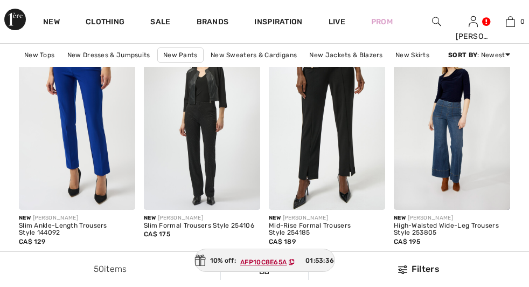
scroll to position [1404, 0]
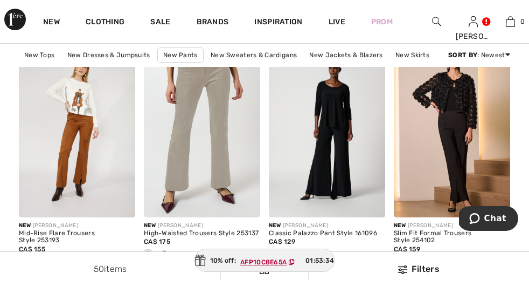
checkbox input "true"
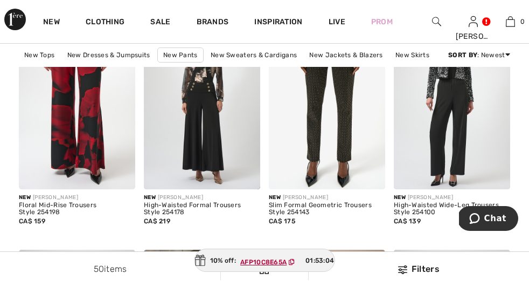
scroll to position [3021, 0]
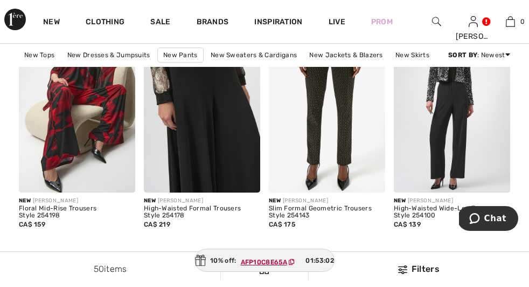
click at [189, 155] on img at bounding box center [202, 105] width 116 height 175
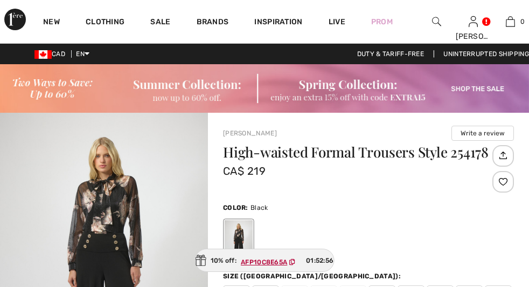
scroll to position [318, 0]
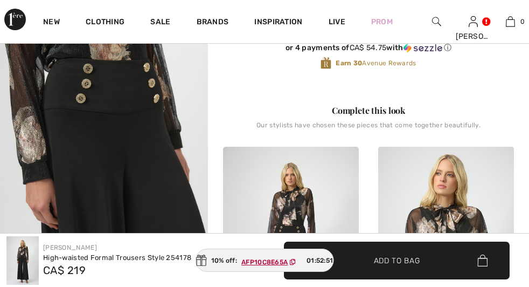
checkbox input "true"
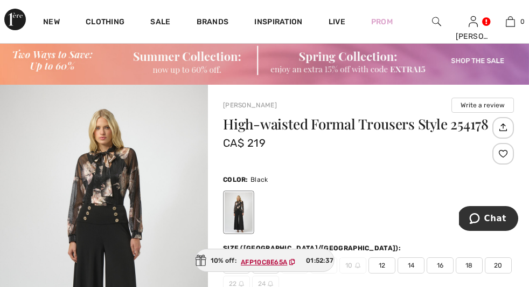
scroll to position [0, 0]
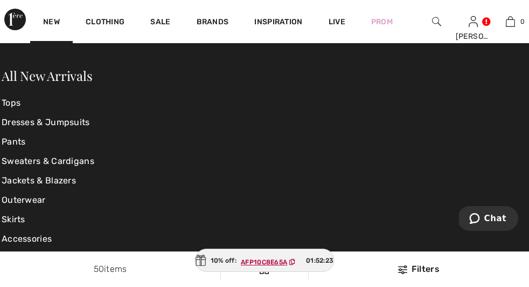
scroll to position [3031, 0]
click at [18, 144] on link "Pants" at bounding box center [89, 141] width 175 height 19
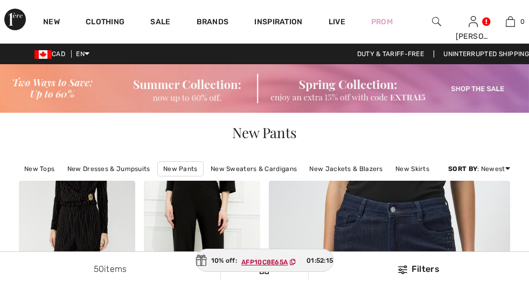
scroll to position [806, 0]
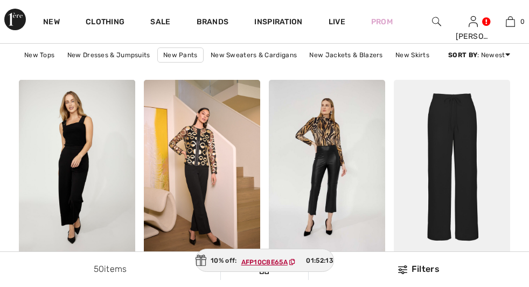
checkbox input "true"
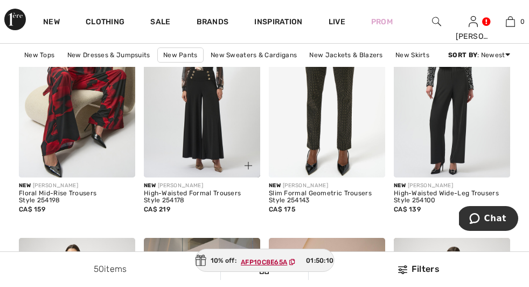
scroll to position [3036, 0]
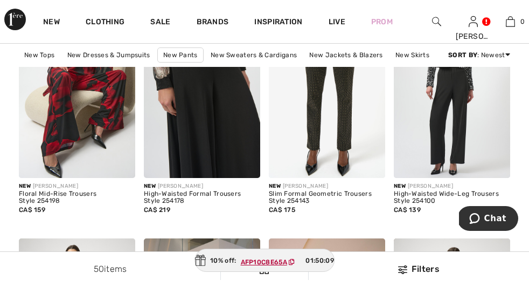
click at [211, 178] on img at bounding box center [202, 90] width 116 height 175
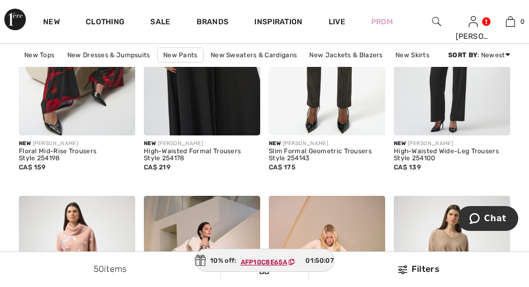
scroll to position [3112, 0]
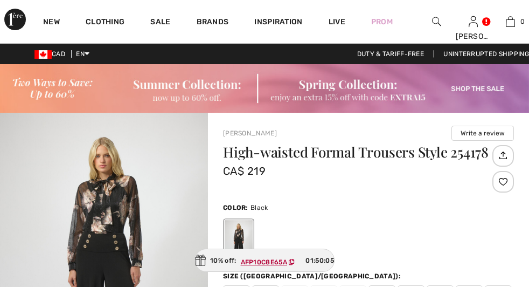
scroll to position [287, 0]
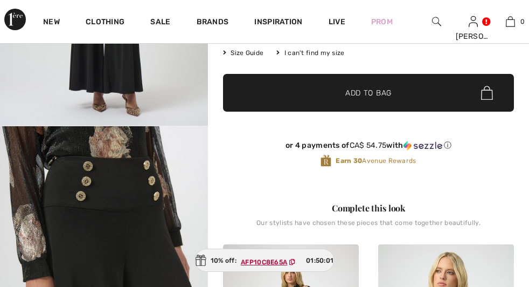
checkbox input "true"
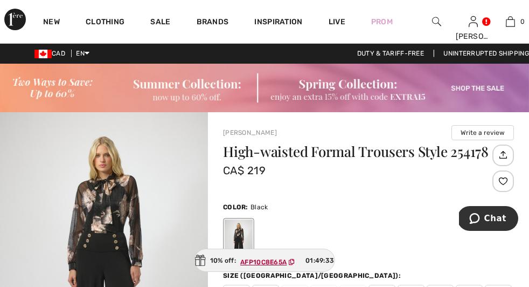
scroll to position [0, 0]
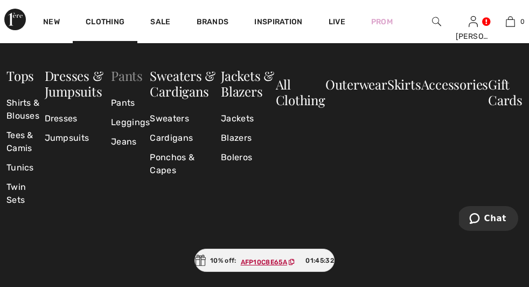
click at [128, 78] on link "Pants" at bounding box center [127, 75] width 32 height 17
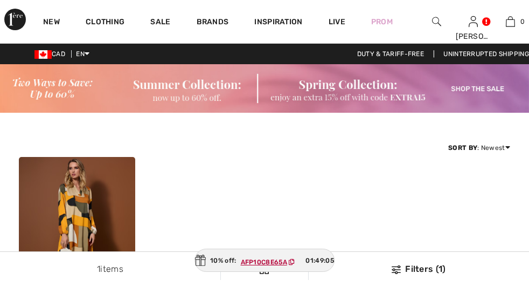
checkbox input "true"
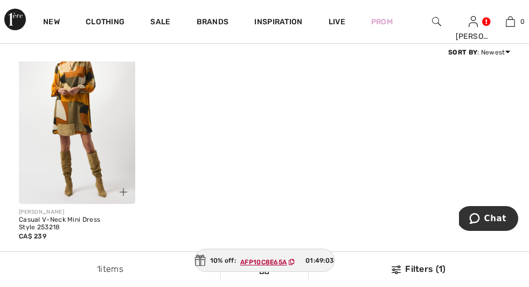
click at [76, 143] on img at bounding box center [77, 116] width 116 height 175
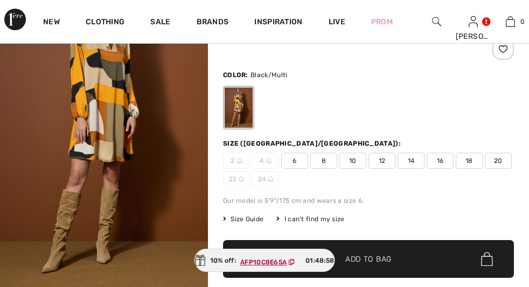
scroll to position [133, 0]
checkbox input "true"
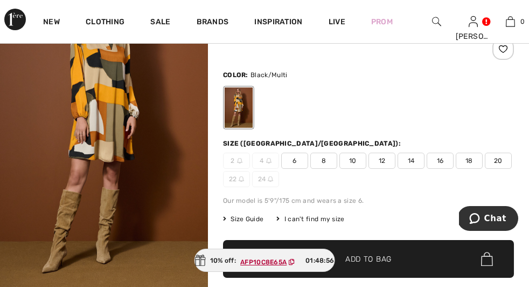
scroll to position [0, 0]
click at [485, 169] on span "20" at bounding box center [498, 161] width 27 height 16
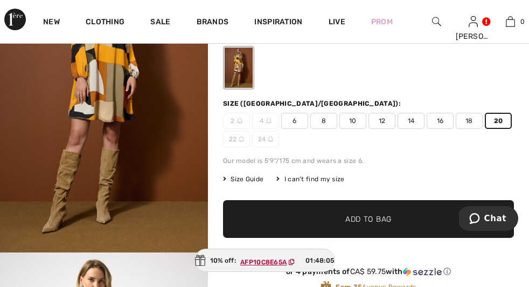
scroll to position [177, 0]
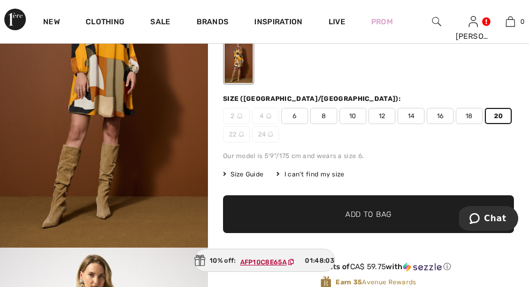
click at [350, 212] on span "Add to Bag" at bounding box center [369, 214] width 46 height 11
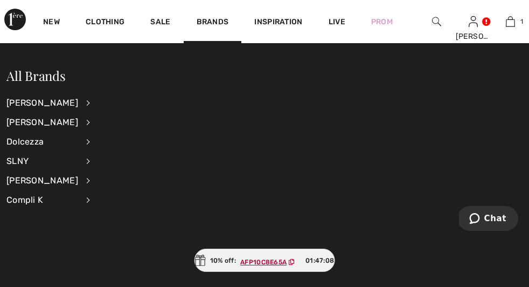
scroll to position [0, 0]
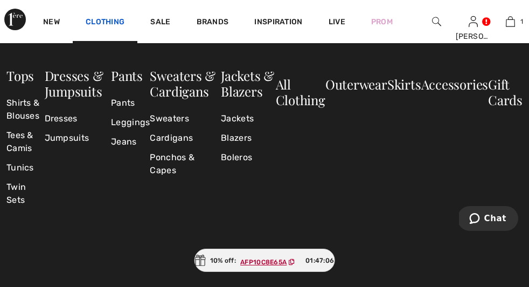
click at [103, 17] on link "Clothing" at bounding box center [105, 22] width 39 height 11
click at [123, 104] on link "Pants" at bounding box center [130, 102] width 39 height 19
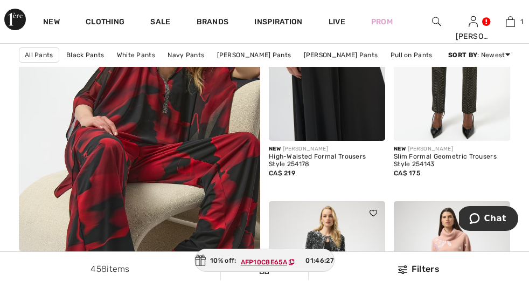
scroll to position [2036, 0]
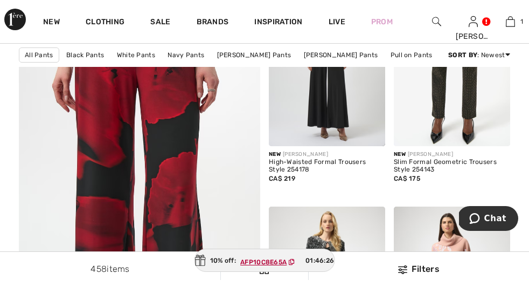
click at [227, 141] on img at bounding box center [140, 188] width 290 height 435
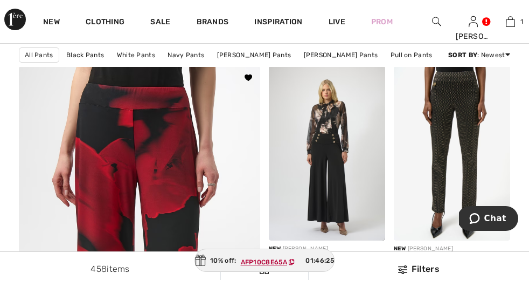
scroll to position [1888, 0]
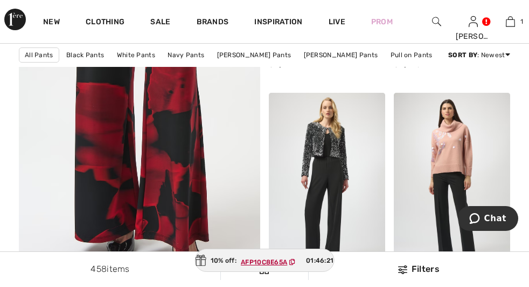
scroll to position [2173, 0]
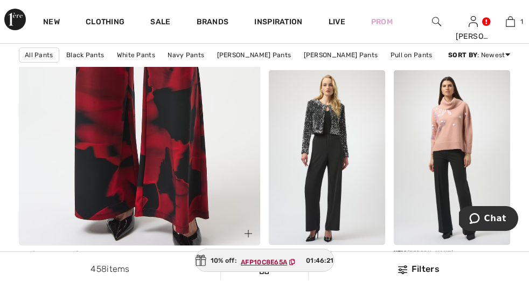
click at [167, 154] on img at bounding box center [140, 52] width 290 height 435
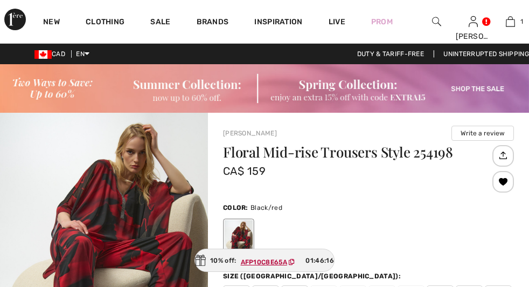
scroll to position [383, 0]
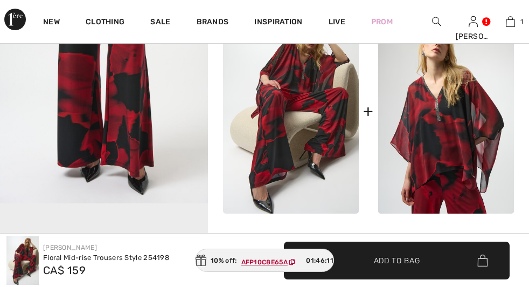
checkbox input "true"
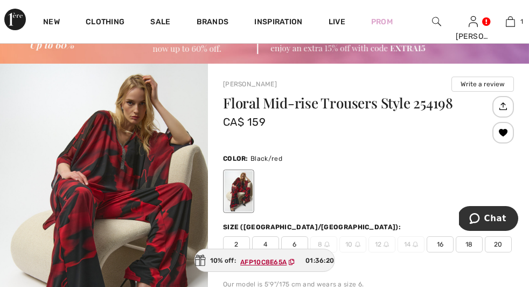
scroll to position [0, 0]
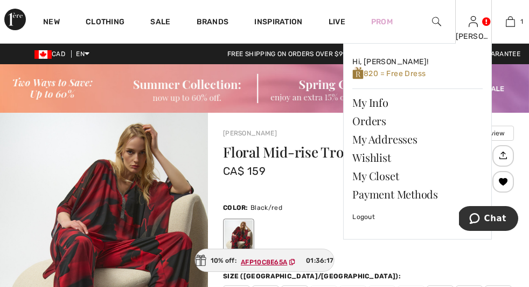
click at [469, 22] on img at bounding box center [473, 21] width 9 height 13
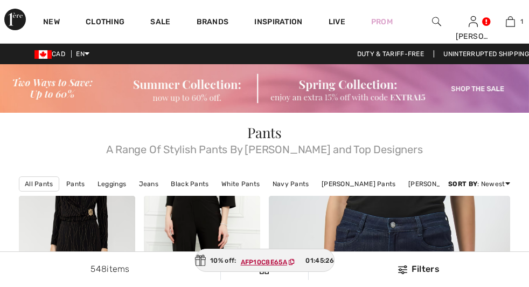
checkbox input "true"
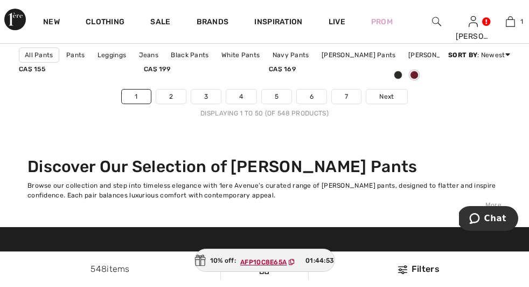
scroll to position [3673, 0]
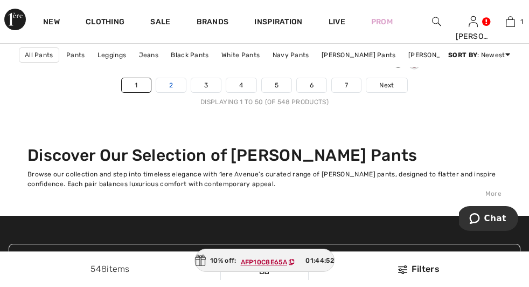
click at [168, 92] on link "2" at bounding box center [171, 85] width 30 height 14
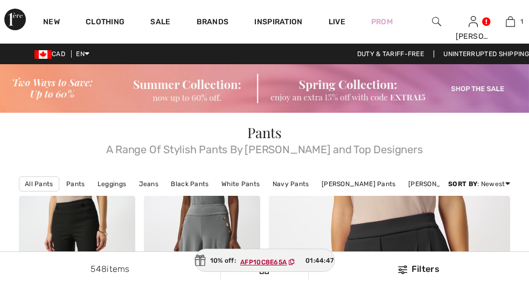
checkbox input "true"
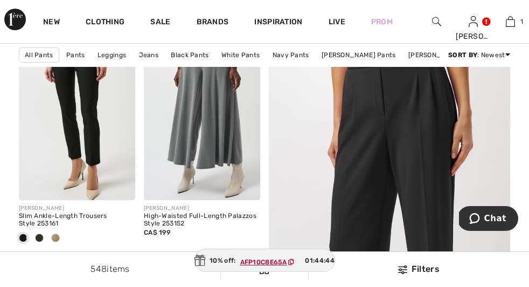
scroll to position [175, 0]
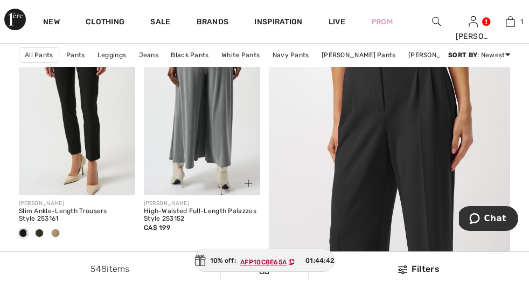
click at [212, 134] on img at bounding box center [202, 107] width 116 height 175
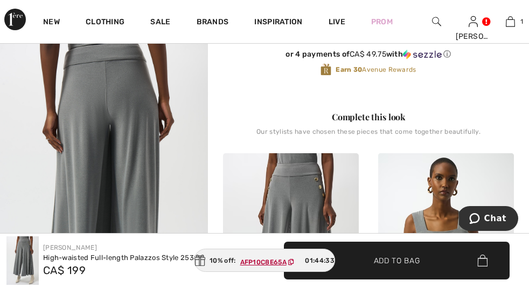
checkbox input "true"
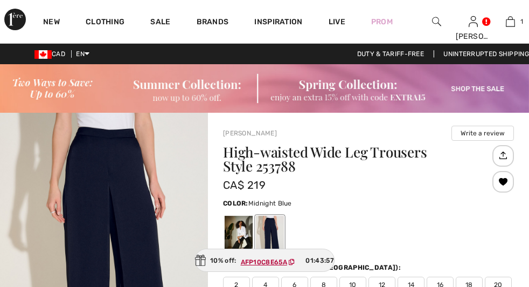
click at [0, 0] on img at bounding box center [0, 0] width 0 height 0
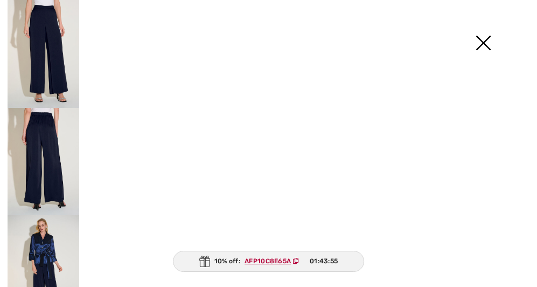
scroll to position [92, 0]
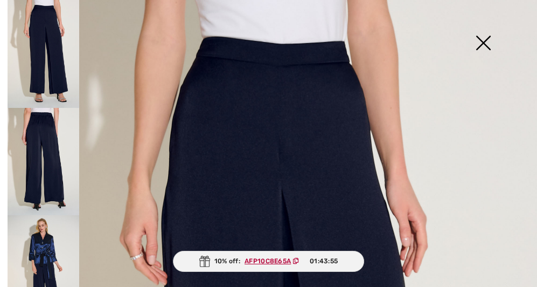
checkbox input "true"
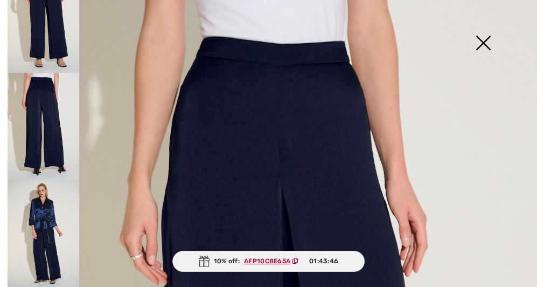
scroll to position [95, 0]
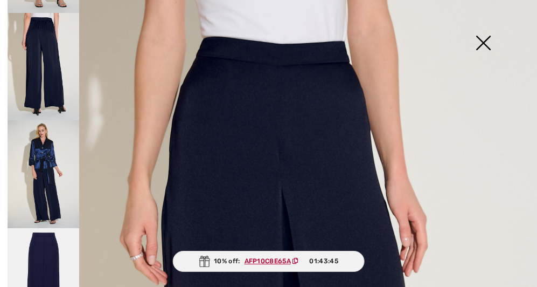
click at [54, 233] on img at bounding box center [44, 282] width 72 height 108
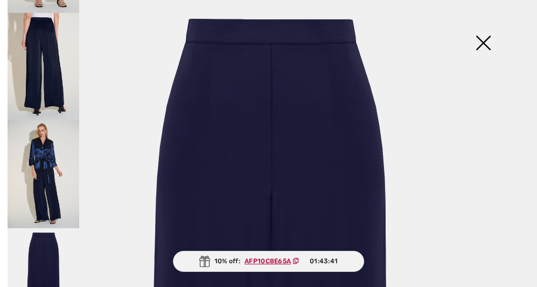
scroll to position [44, 0]
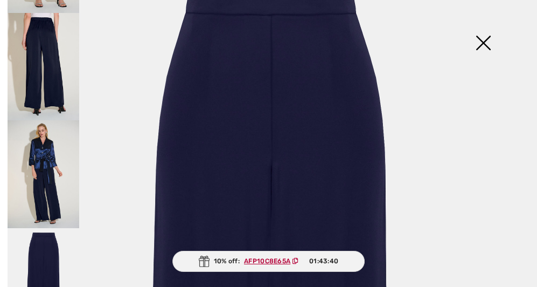
click at [46, 143] on img at bounding box center [44, 174] width 72 height 108
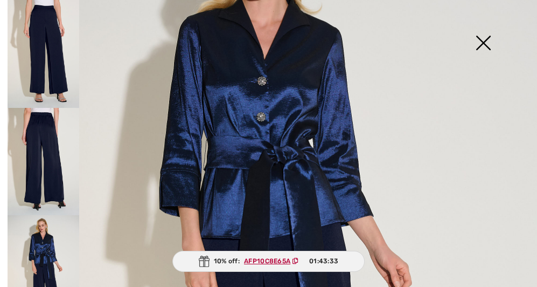
scroll to position [0, 0]
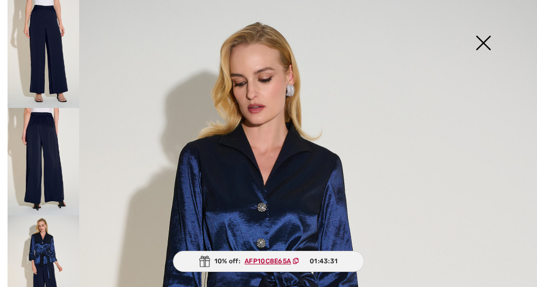
click at [484, 47] on img at bounding box center [484, 44] width 54 height 56
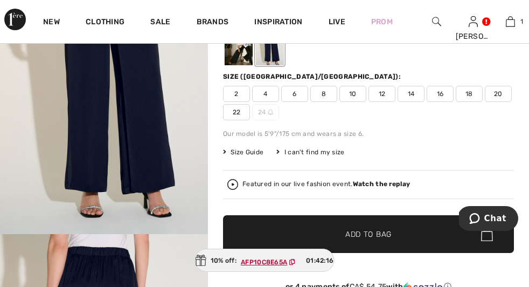
scroll to position [191, 0]
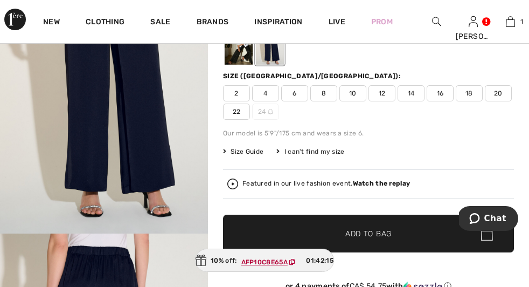
click at [250, 119] on span "22" at bounding box center [236, 112] width 27 height 16
click at [385, 239] on span "Add to Bag" at bounding box center [369, 233] width 46 height 11
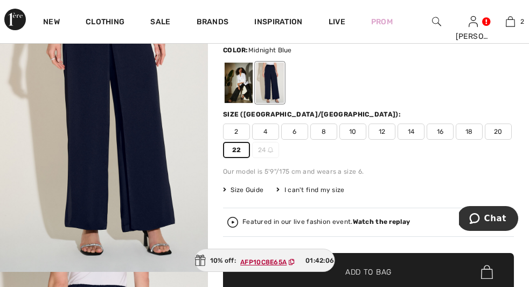
scroll to position [43, 0]
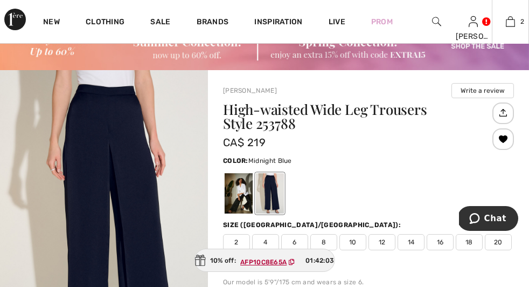
click at [0, 0] on link "High-Waisted Wide Leg Trousers Style 253788" at bounding box center [0, 0] width 0 height 0
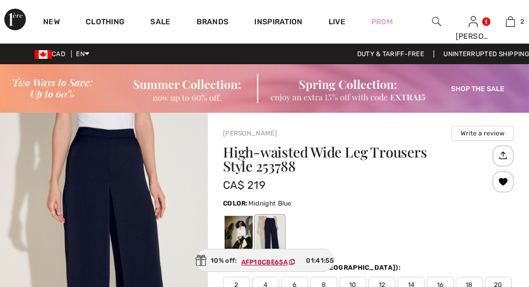
checkbox input "true"
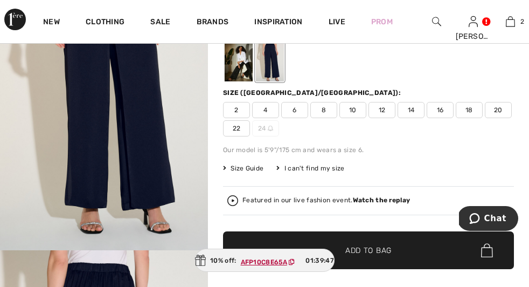
scroll to position [164, 0]
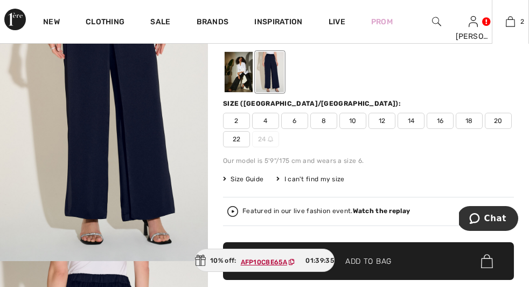
click at [0, 0] on button "Proceed to Checkout" at bounding box center [0, 0] width 0 height 0
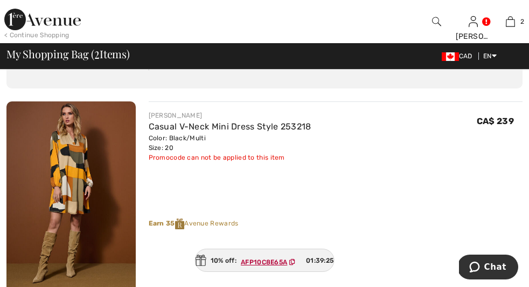
click at [185, 286] on div "Move to Wishlist" at bounding box center [215, 292] width 61 height 10
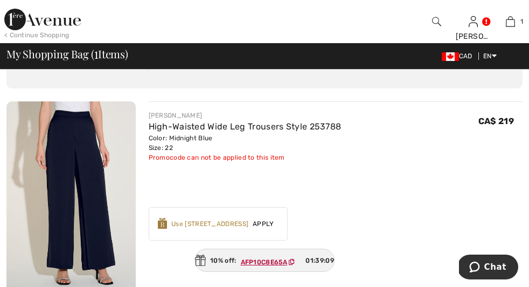
click at [0, 0] on span "Remove" at bounding box center [0, 0] width 0 height 0
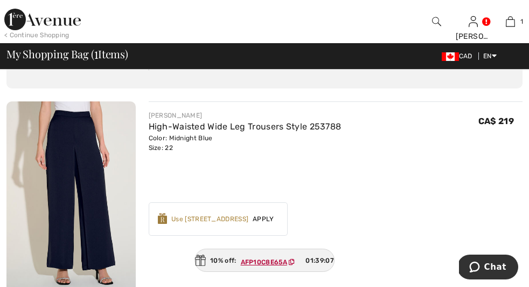
click at [0, 0] on input "TEXT" at bounding box center [0, 0] width 0 height 0
paste input "AFP10C8E65A"
type input "AFP10C8E65A"
click at [0, 0] on span "Apply" at bounding box center [0, 0] width 0 height 0
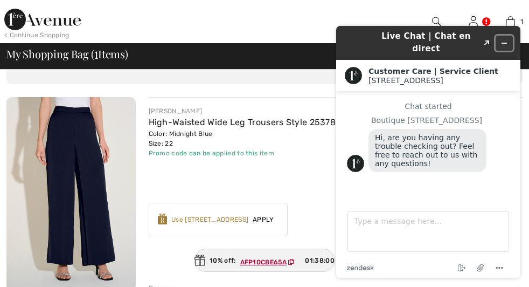
click at [502, 39] on icon "Minimize widget" at bounding box center [505, 43] width 8 height 8
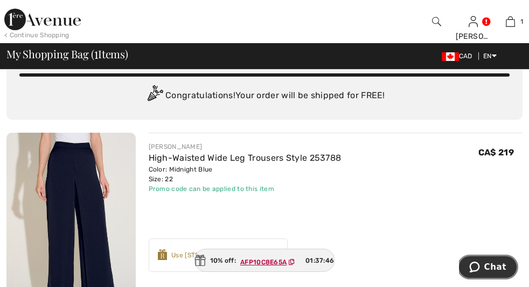
scroll to position [38, 0]
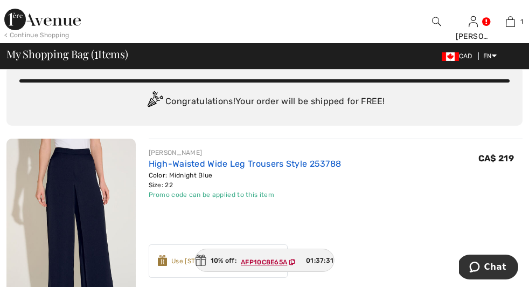
click at [181, 158] on link "High-Waisted Wide Leg Trousers Style 253788" at bounding box center [245, 163] width 193 height 10
click at [149, 163] on link "High-Waisted Wide Leg Trousers Style 253788" at bounding box center [245, 163] width 193 height 10
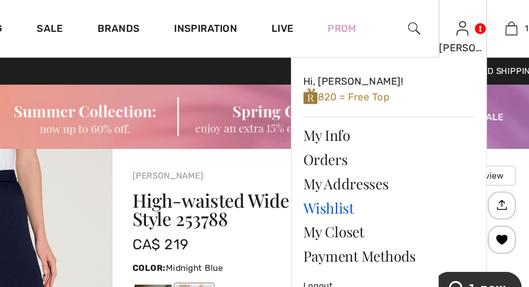
click at [377, 158] on link "Wishlist" at bounding box center [418, 157] width 130 height 18
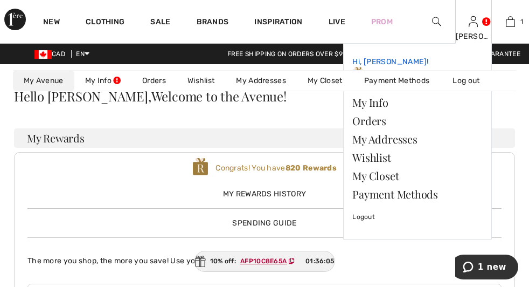
click at [391, 73] on span "820 = Free Coat" at bounding box center [388, 73] width 70 height 9
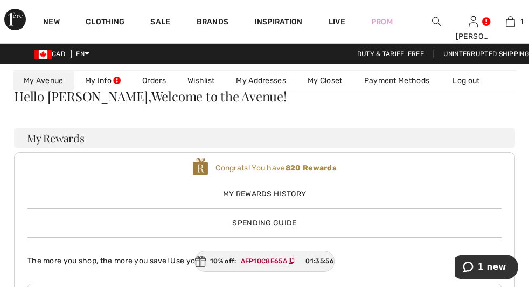
click at [297, 218] on span "Spending Guide" at bounding box center [264, 222] width 64 height 9
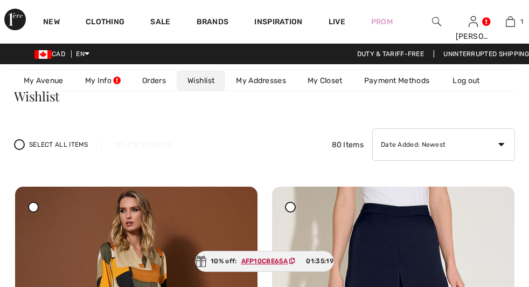
checkbox input "true"
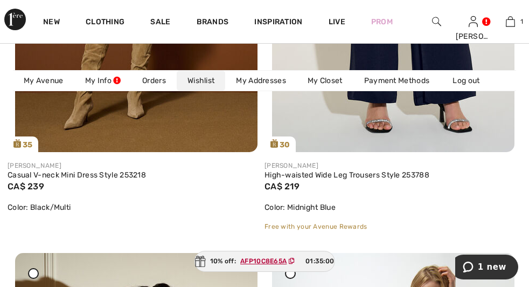
scroll to position [395, 0]
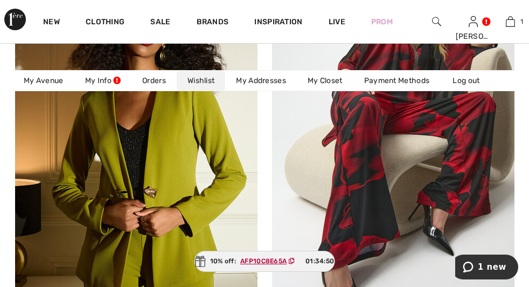
scroll to position [712, 0]
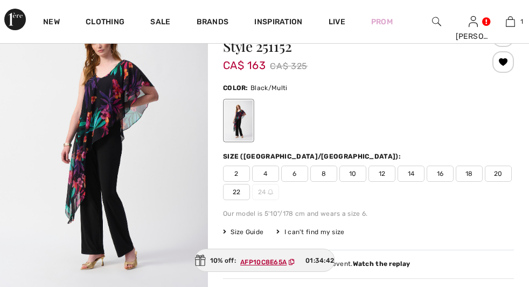
scroll to position [148, 0]
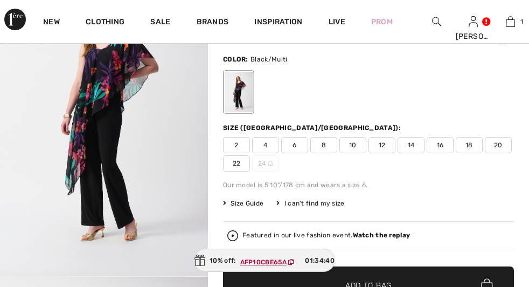
checkbox input "true"
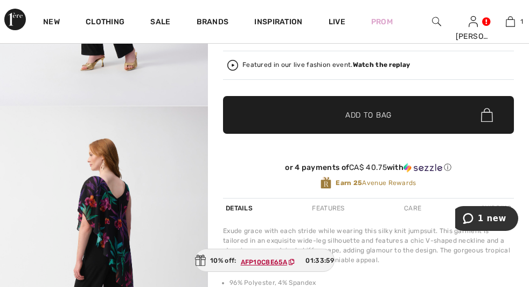
scroll to position [319, 0]
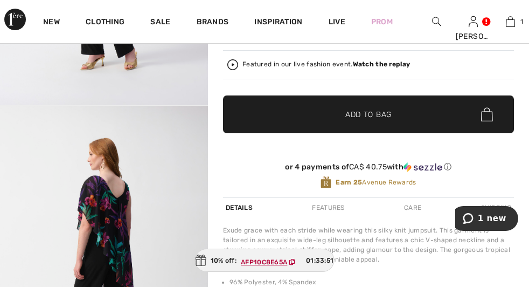
click at [368, 112] on span "Add to Bag" at bounding box center [369, 114] width 46 height 11
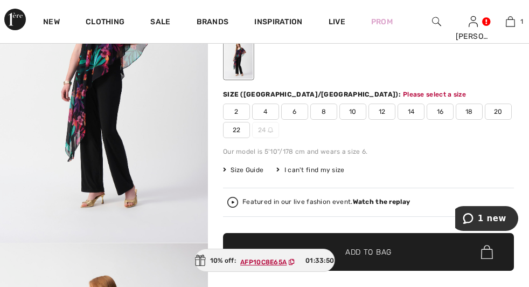
scroll to position [181, 0]
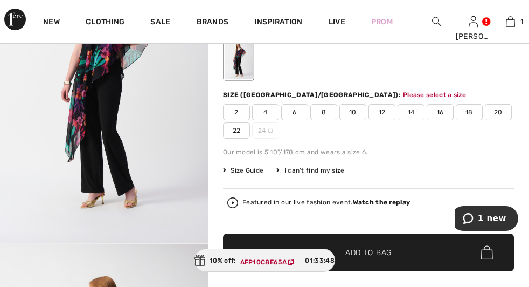
click at [250, 130] on span "22" at bounding box center [236, 130] width 27 height 16
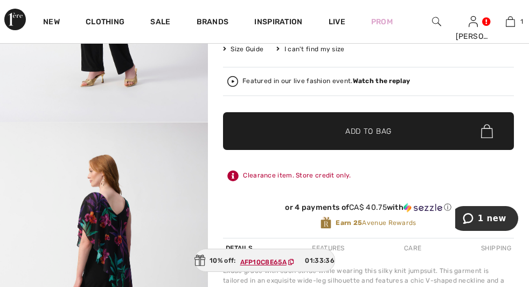
scroll to position [298, 0]
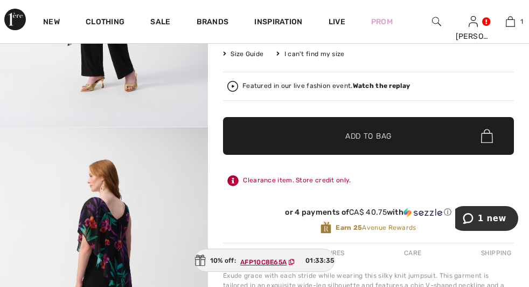
click at [0, 0] on img at bounding box center [0, 0] width 0 height 0
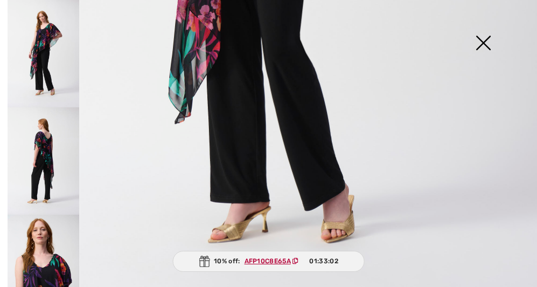
scroll to position [465, 0]
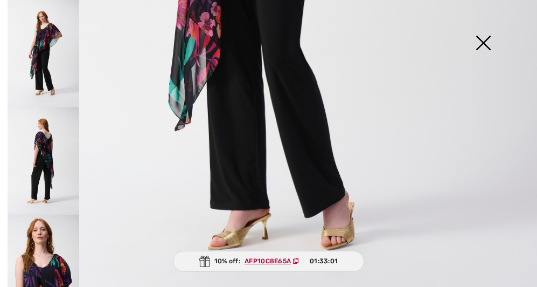
click at [64, 70] on img at bounding box center [44, 53] width 72 height 107
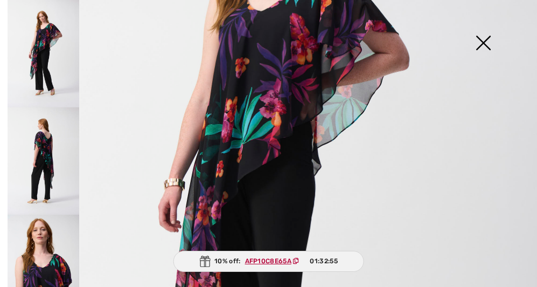
scroll to position [207, 0]
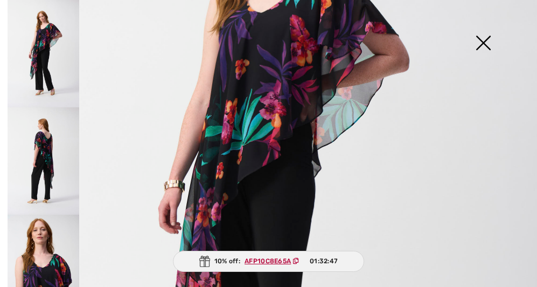
click at [484, 47] on img at bounding box center [484, 44] width 54 height 56
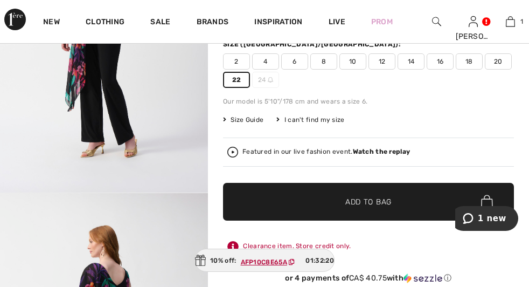
scroll to position [209, 0]
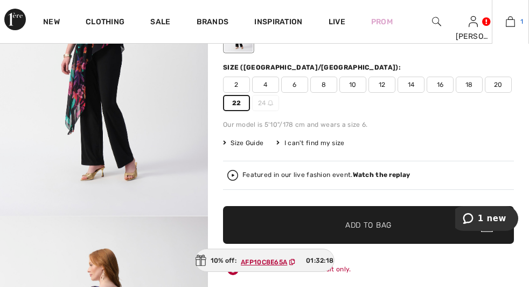
click at [506, 24] on img at bounding box center [510, 21] width 9 height 13
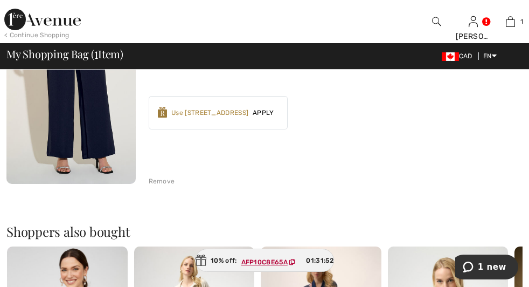
scroll to position [197, 0]
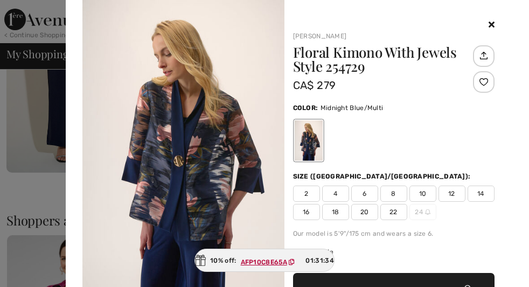
click at [209, 194] on img at bounding box center [183, 151] width 202 height 302
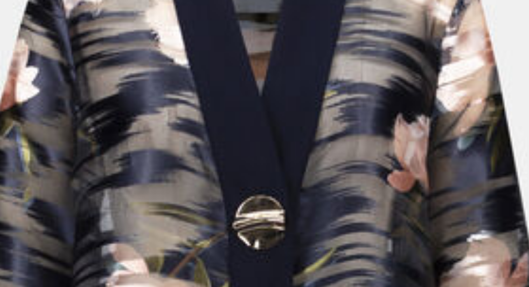
scroll to position [1208, 0]
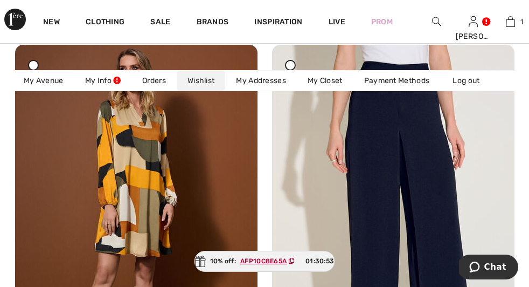
scroll to position [149, 0]
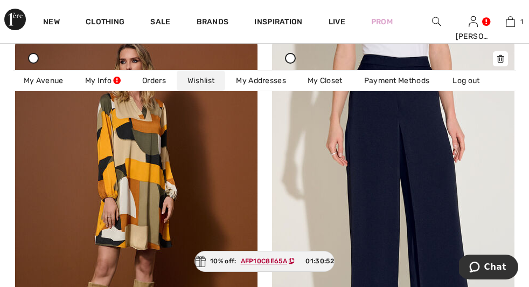
click at [346, 132] on img at bounding box center [393, 220] width 243 height 364
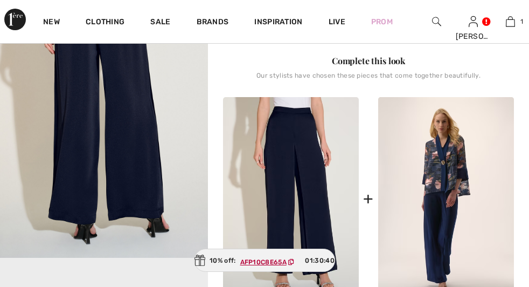
scroll to position [384, 0]
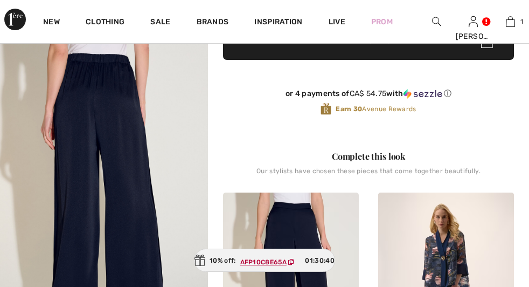
checkbox input "true"
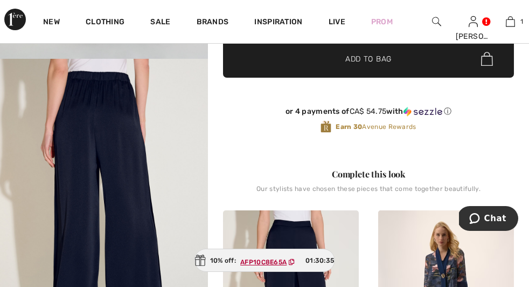
scroll to position [354, 0]
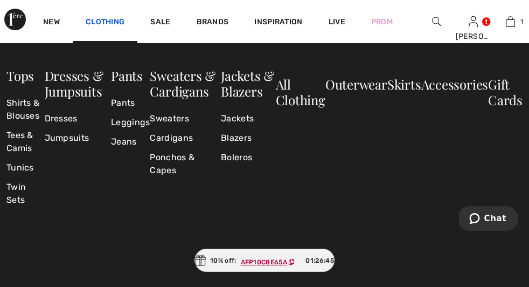
click at [104, 17] on link "Clothing" at bounding box center [105, 22] width 39 height 11
click at [129, 101] on link "Pants" at bounding box center [130, 102] width 39 height 19
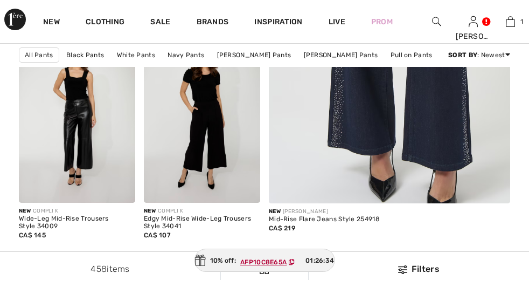
scroll to position [2391, 0]
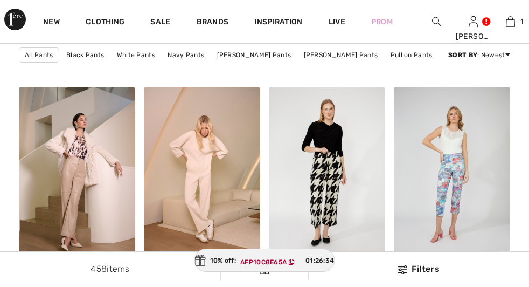
checkbox input "true"
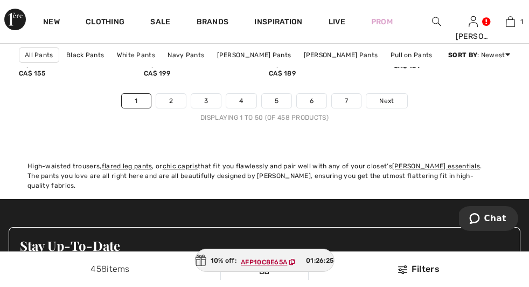
scroll to position [3647, 0]
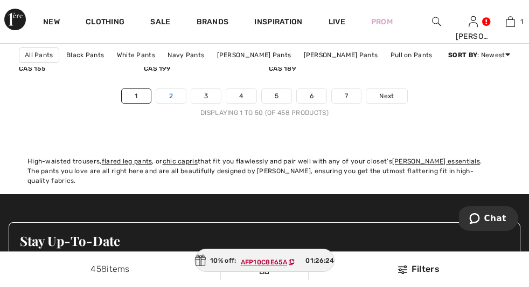
click at [176, 103] on link "2" at bounding box center [171, 96] width 30 height 14
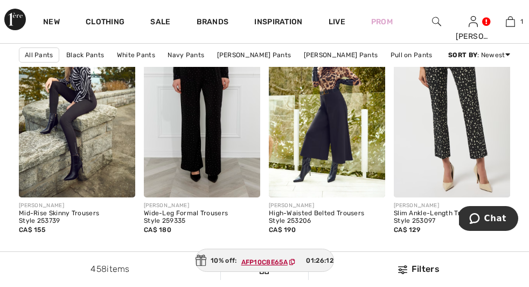
scroll to position [884, 0]
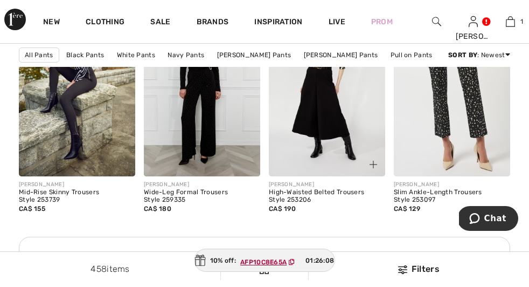
click at [334, 133] on img at bounding box center [327, 89] width 116 height 175
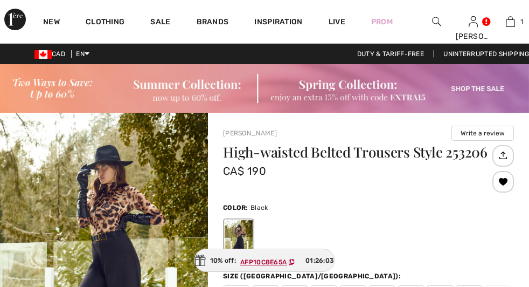
scroll to position [96, 0]
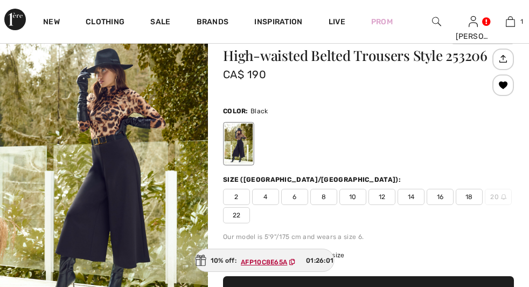
checkbox input "true"
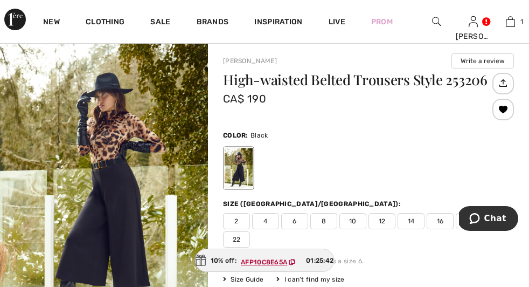
scroll to position [71, 0]
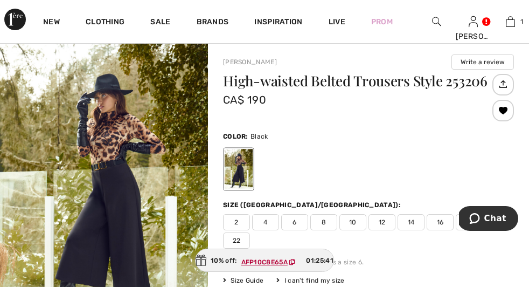
click at [254, 88] on h1 "High-waisted Belted Trousers Style 253206" at bounding box center [356, 81] width 267 height 14
copy h1 "253206"
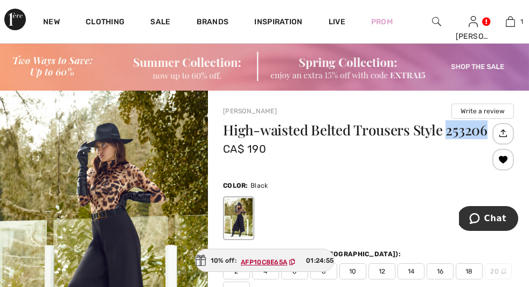
scroll to position [23, 0]
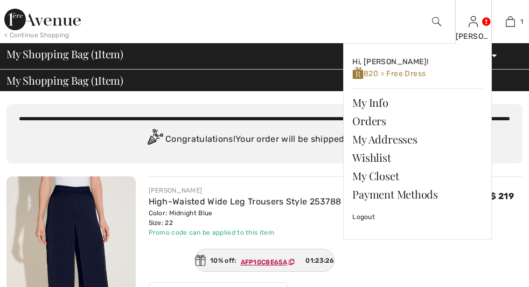
click at [469, 24] on img at bounding box center [473, 21] width 9 height 13
click at [364, 156] on link "Wishlist" at bounding box center [418, 157] width 130 height 18
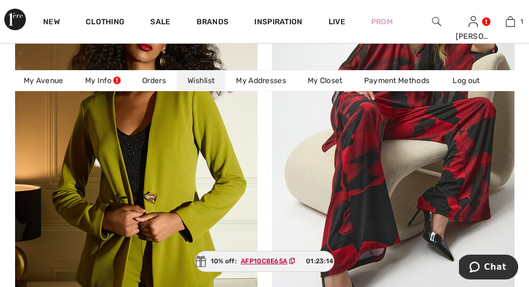
scroll to position [699, 0]
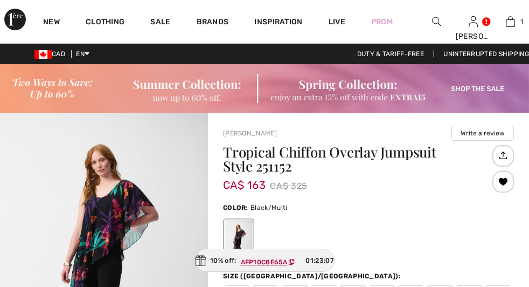
scroll to position [81, 0]
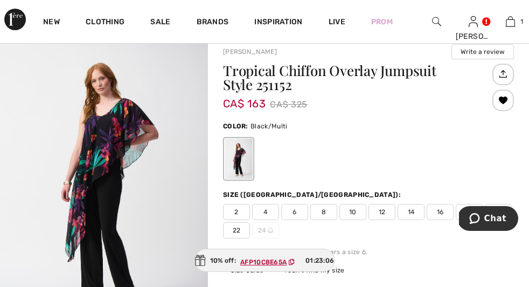
checkbox input "true"
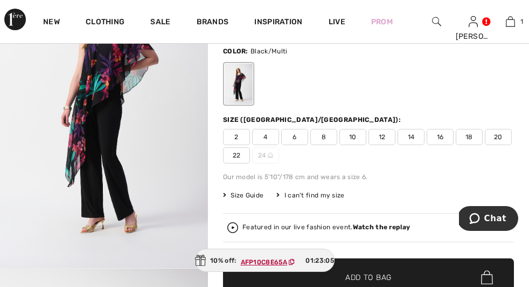
scroll to position [164, 0]
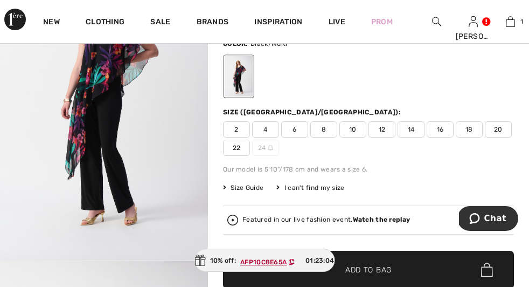
click at [250, 143] on span "22" at bounding box center [236, 148] width 27 height 16
click at [389, 270] on span "Add to Bag" at bounding box center [369, 269] width 46 height 11
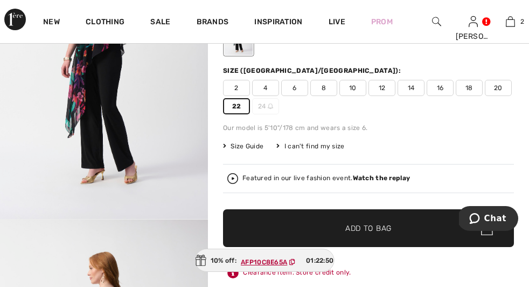
scroll to position [217, 0]
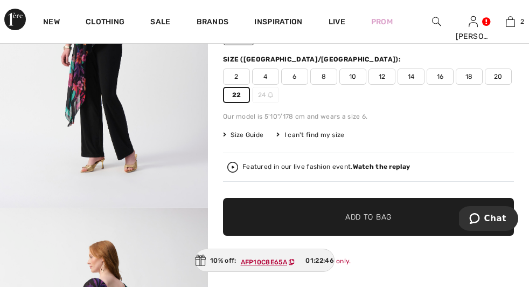
click at [376, 218] on span "Add to Bag" at bounding box center [369, 216] width 46 height 11
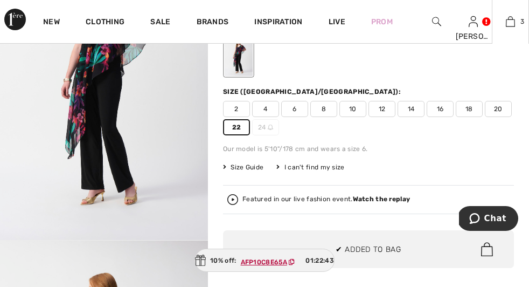
scroll to position [186, 0]
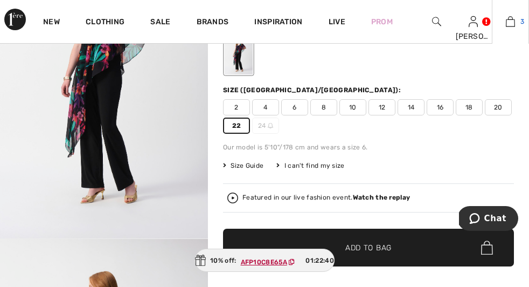
click at [506, 25] on img at bounding box center [510, 21] width 9 height 13
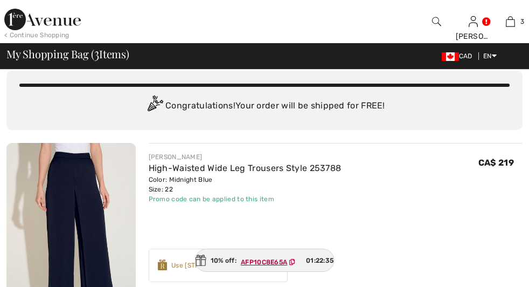
checkbox input "true"
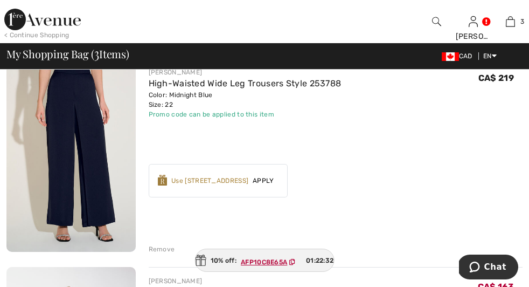
scroll to position [123, 0]
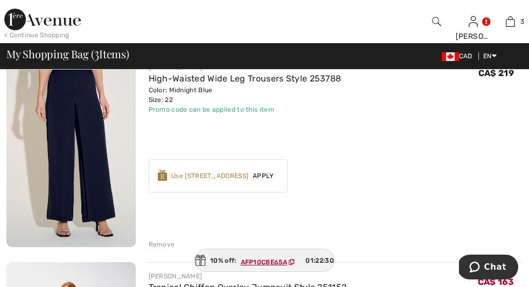
click at [149, 239] on div "Remove" at bounding box center [162, 244] width 26 height 10
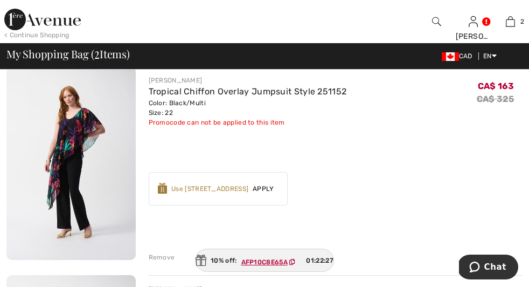
scroll to position [111, 0]
click at [149, 252] on div "Remove" at bounding box center [162, 257] width 26 height 10
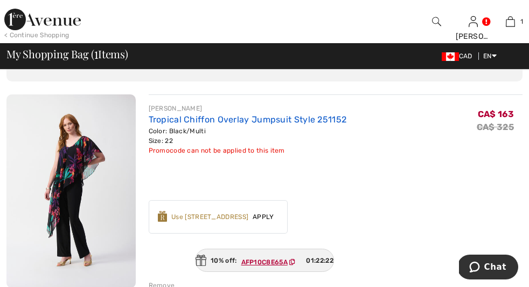
scroll to position [78, 0]
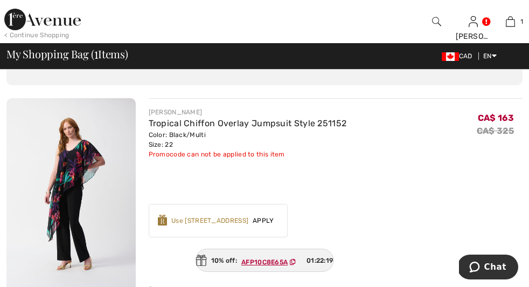
click at [0, 0] on span "Remove" at bounding box center [0, 0] width 0 height 0
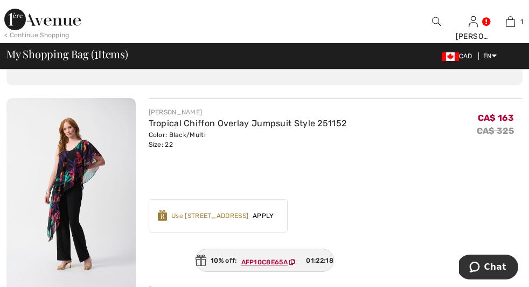
click at [0, 0] on input "TEXT" at bounding box center [0, 0] width 0 height 0
type input "EXTRA15"
click at [0, 0] on span "Apply" at bounding box center [0, 0] width 0 height 0
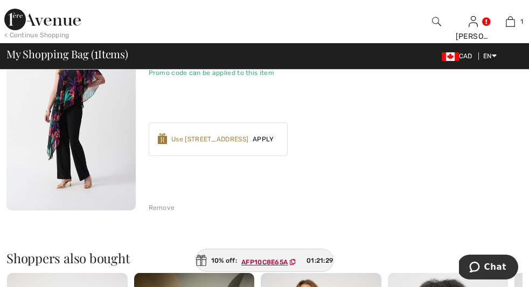
scroll to position [154, 0]
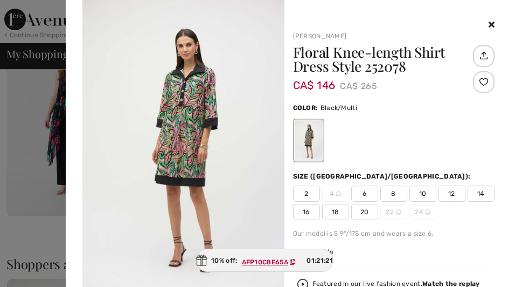
click at [495, 20] on icon at bounding box center [492, 24] width 6 height 9
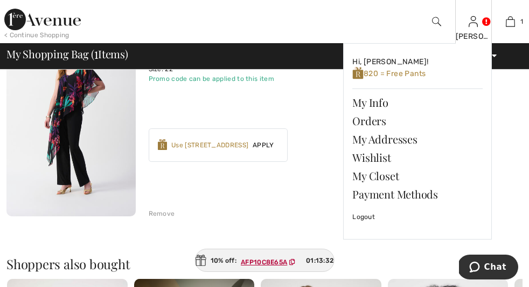
click at [469, 24] on img at bounding box center [473, 21] width 9 height 13
click at [384, 177] on link "My Closet" at bounding box center [418, 176] width 130 height 18
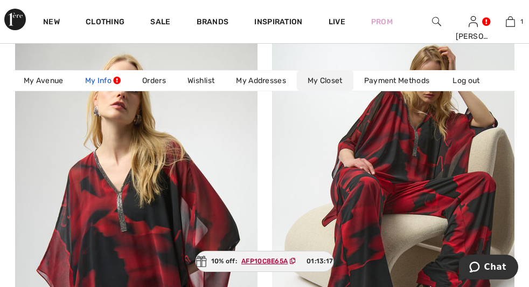
scroll to position [159, 0]
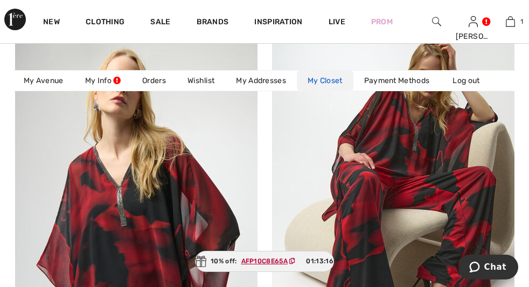
click at [297, 91] on link "My Closet" at bounding box center [325, 81] width 57 height 20
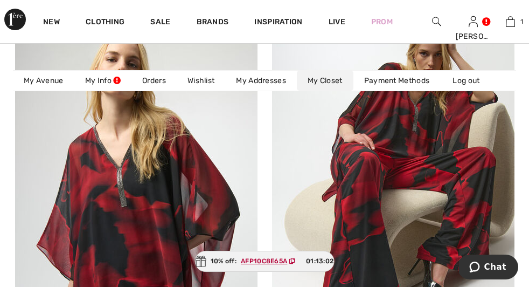
scroll to position [177, 0]
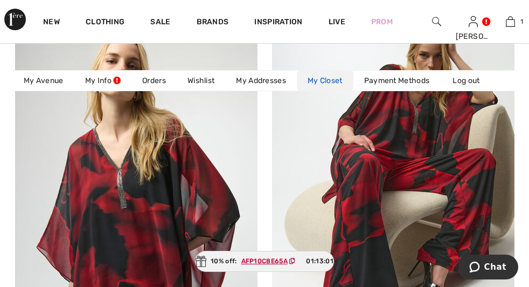
click at [297, 91] on link "My Closet" at bounding box center [325, 81] width 57 height 20
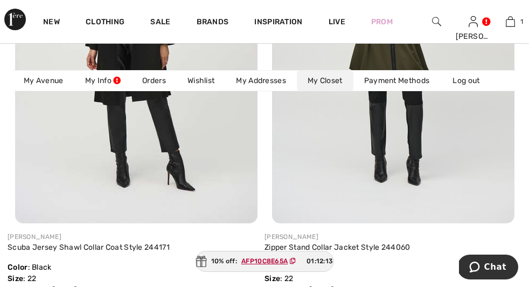
scroll to position [4904, 0]
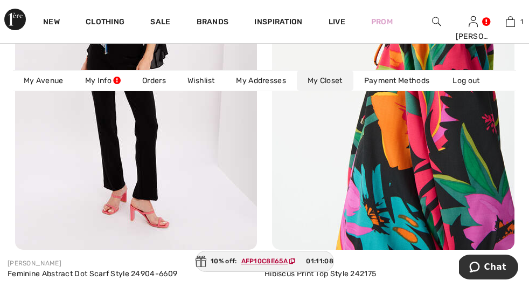
scroll to position [4885, 0]
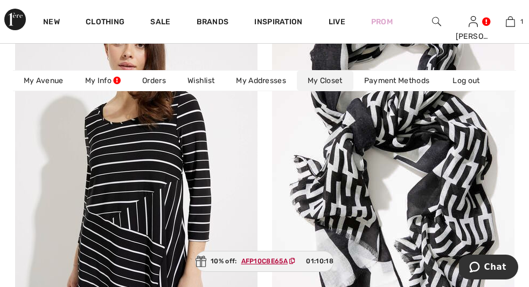
scroll to position [4793, 0]
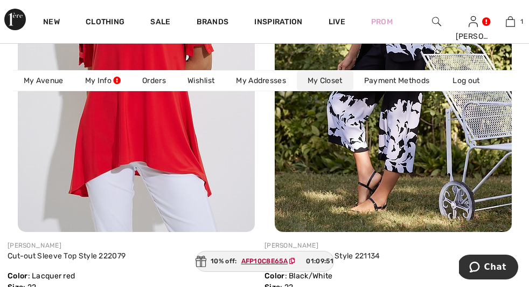
scroll to position [2575, 0]
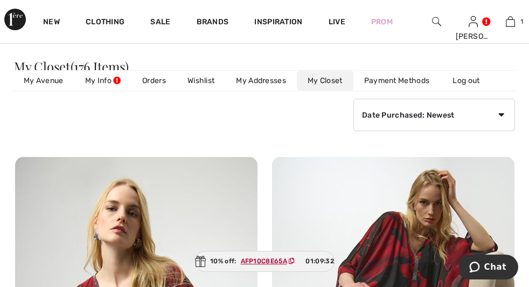
scroll to position [0, 0]
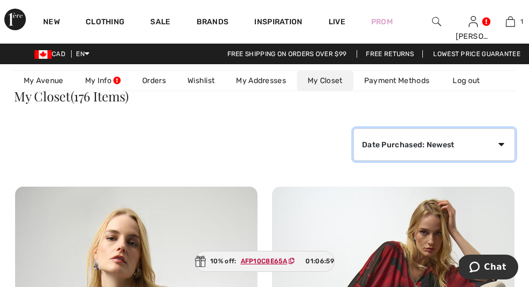
select select "purchase-oldest"
click option "Date Purchased: Oldest" at bounding box center [0, 0] width 0 height 0
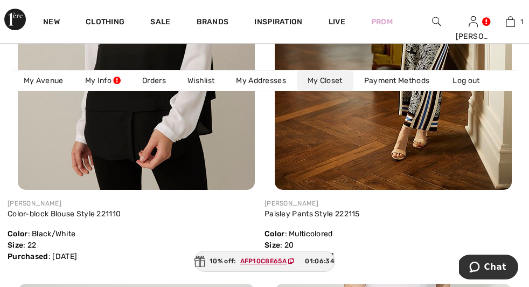
scroll to position [4871, 0]
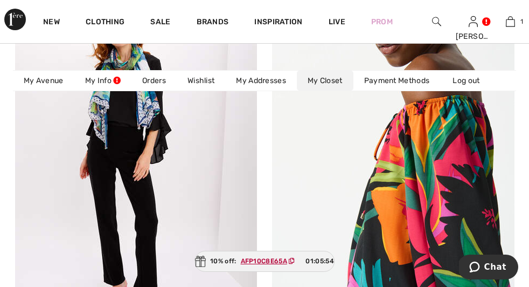
scroll to position [4799, 0]
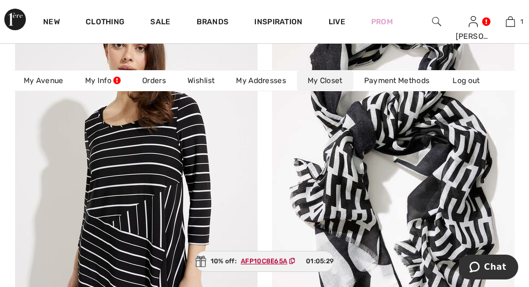
scroll to position [4772, 0]
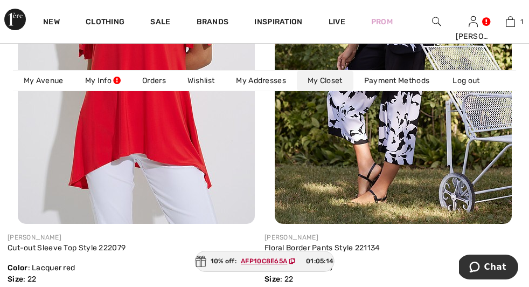
scroll to position [2560, 0]
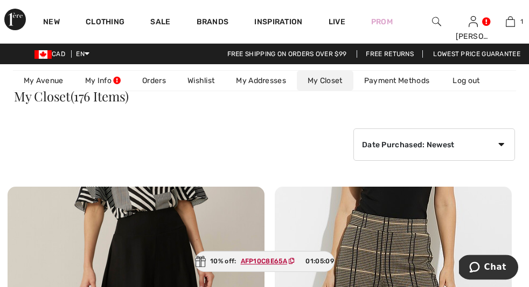
scroll to position [0, 0]
click at [132, 91] on link "Orders" at bounding box center [154, 81] width 45 height 20
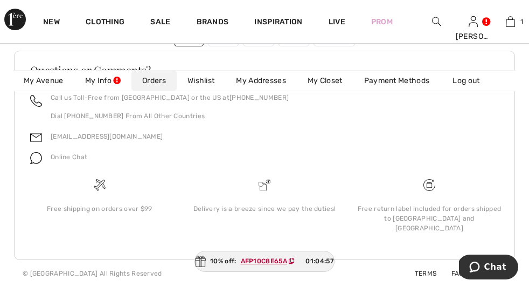
scroll to position [2477, 0]
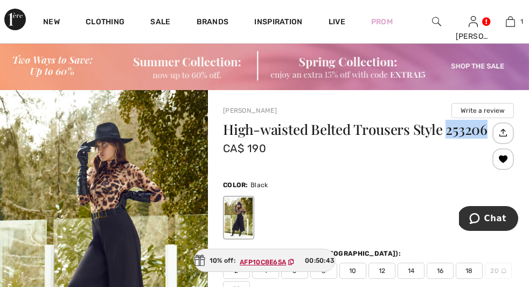
click at [432, 20] on img at bounding box center [436, 21] width 9 height 13
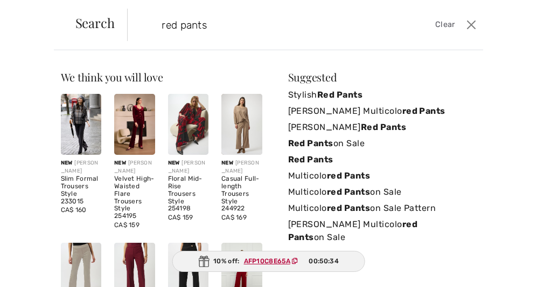
type input "red pants"
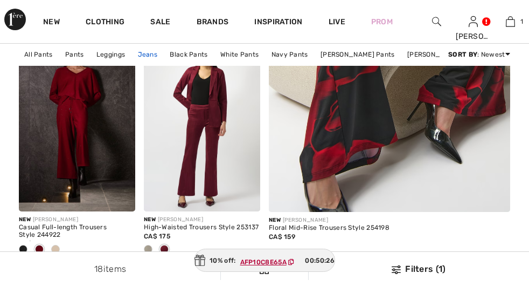
scroll to position [384, 0]
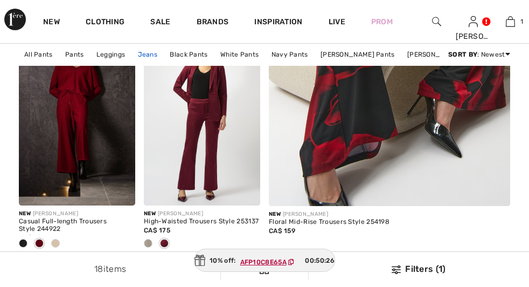
checkbox input "true"
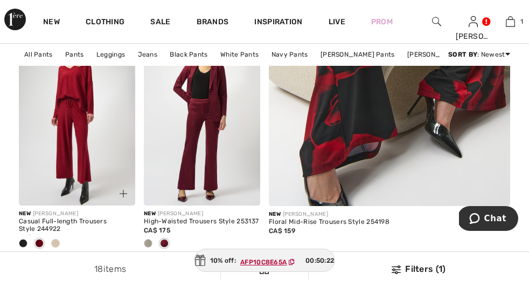
click at [88, 174] on img at bounding box center [77, 118] width 116 height 175
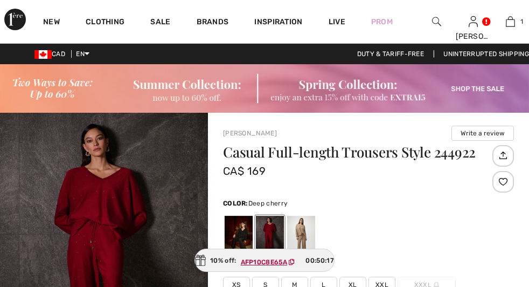
scroll to position [177, 0]
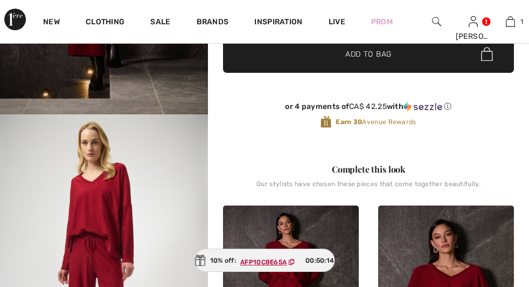
checkbox input "true"
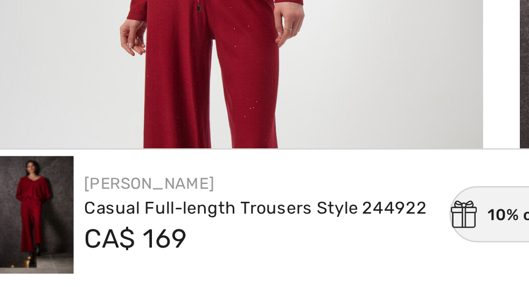
scroll to position [403, 0]
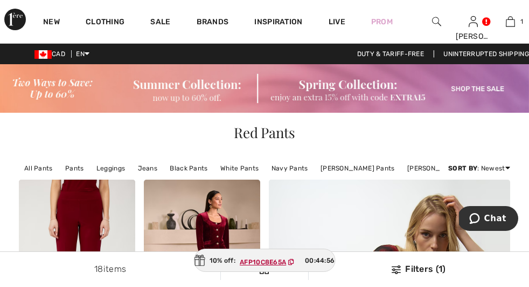
click at [423, 17] on div at bounding box center [436, 21] width 37 height 43
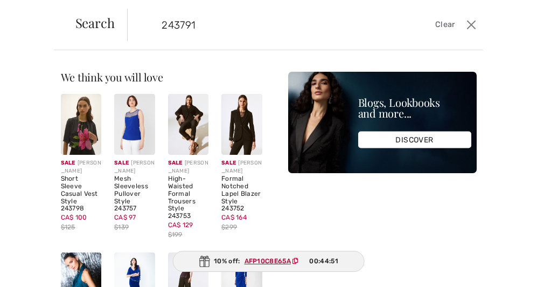
type input "243791"
